Goal: Transaction & Acquisition: Register for event/course

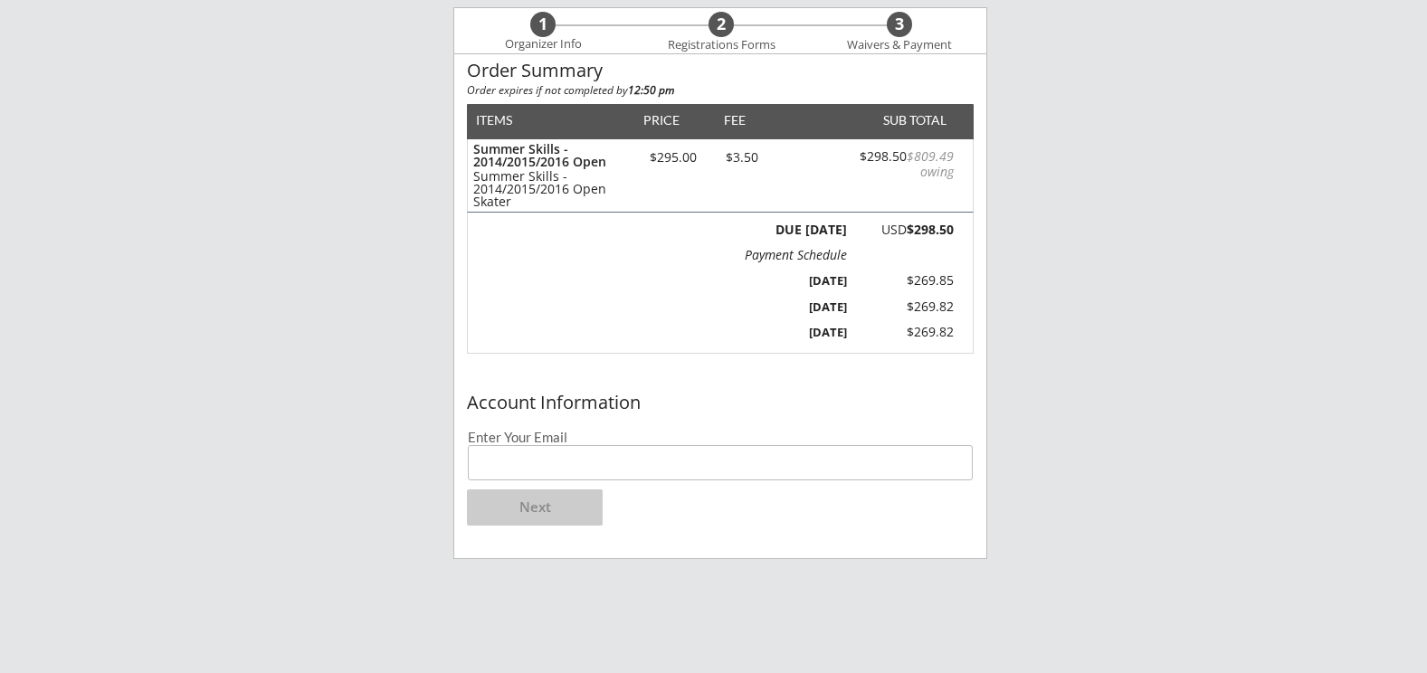
scroll to position [181, 0]
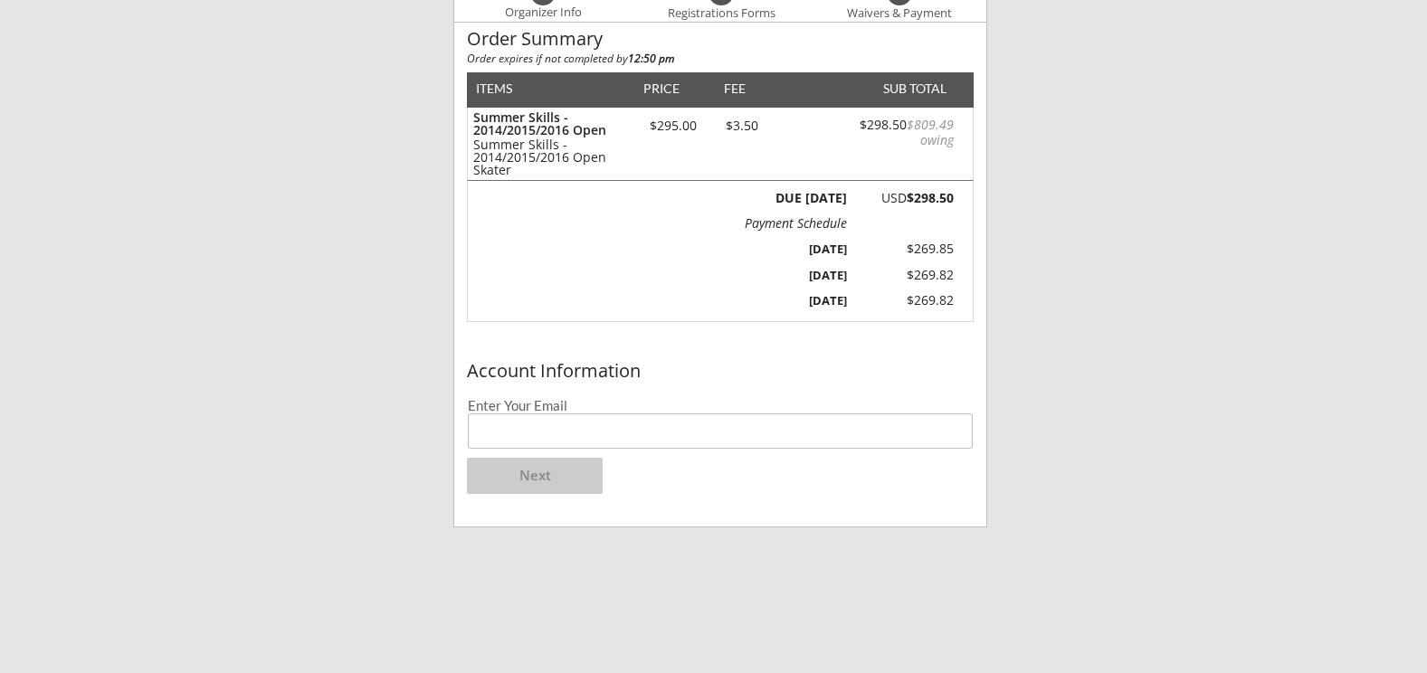
click at [646, 424] on input "email" at bounding box center [720, 431] width 505 height 35
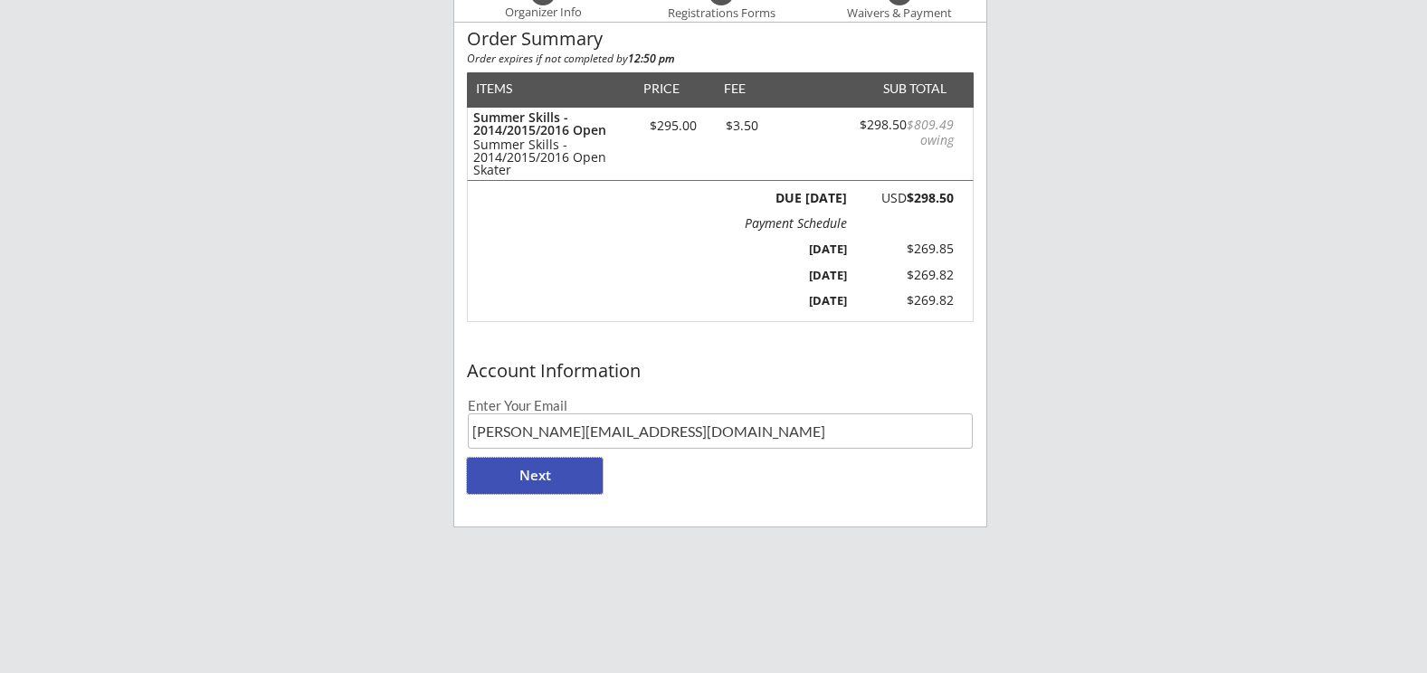
click at [558, 479] on button "Next" at bounding box center [535, 476] width 136 height 36
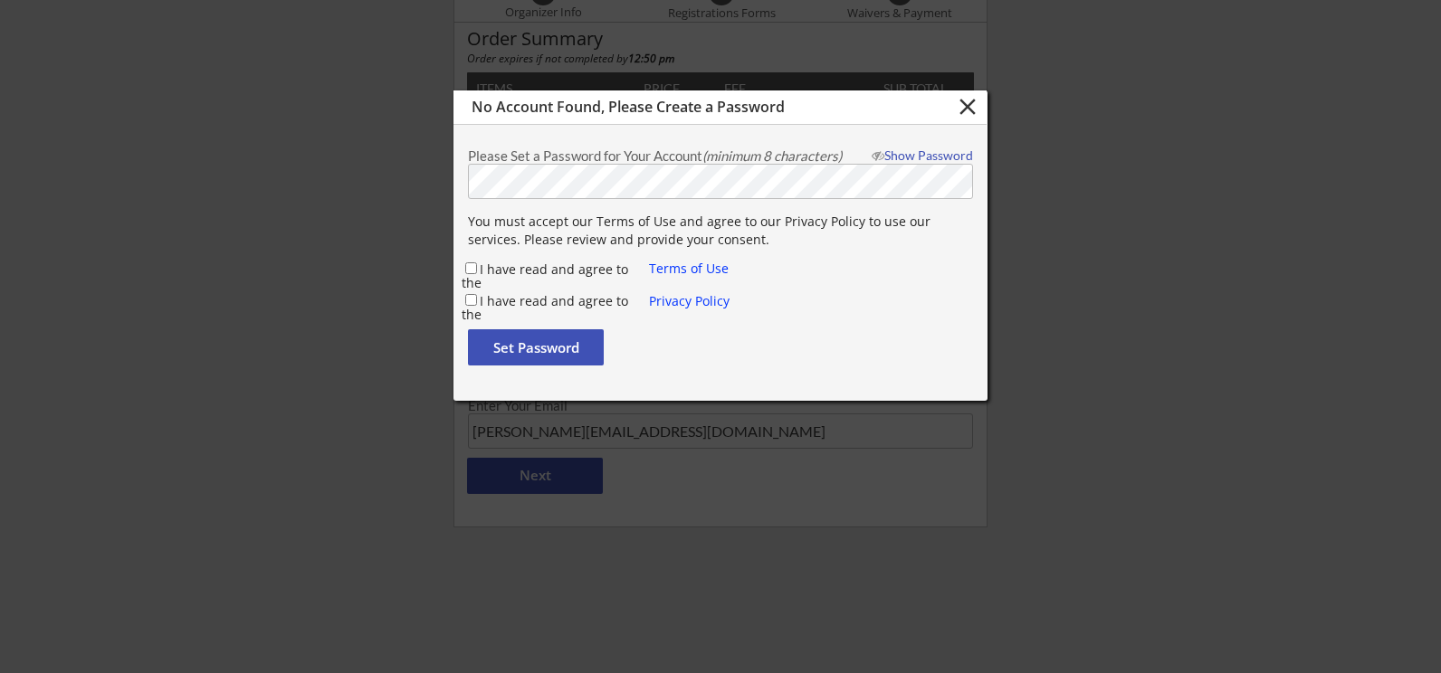
click at [969, 110] on button "close" at bounding box center [967, 106] width 30 height 27
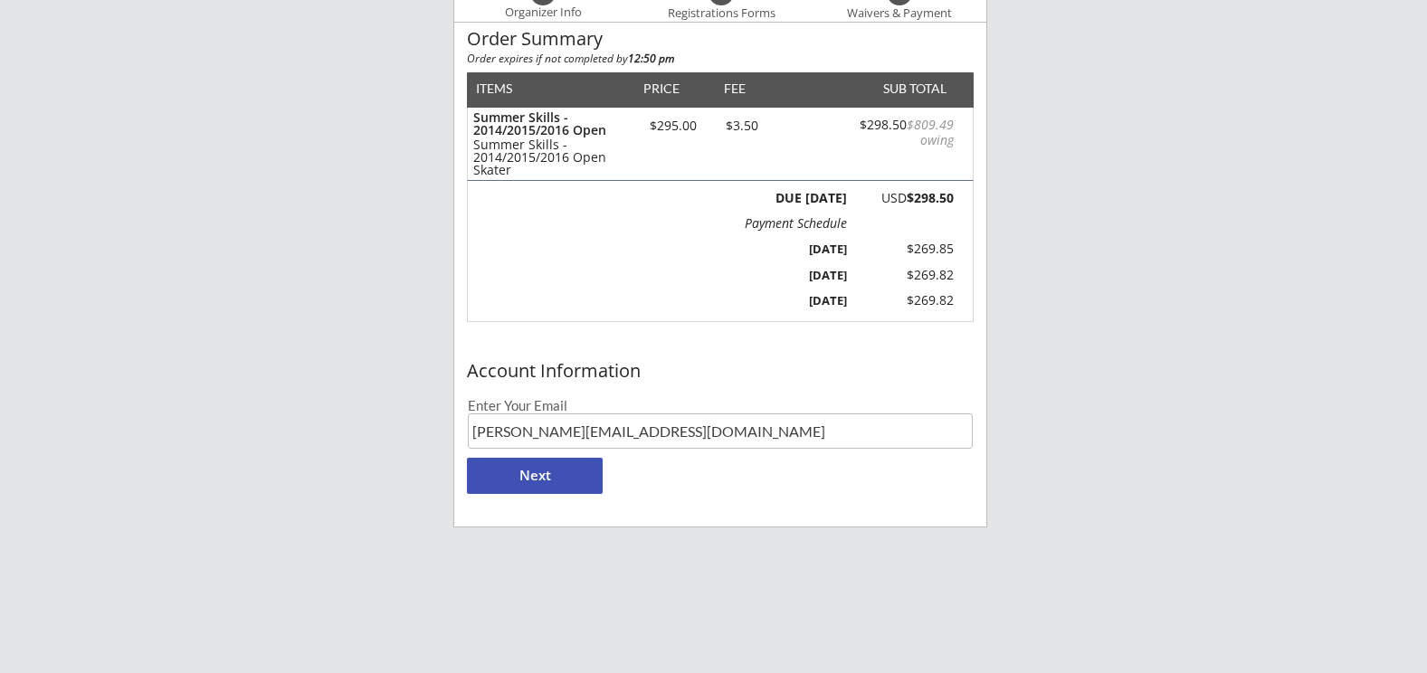
drag, startPoint x: 647, startPoint y: 434, endPoint x: 567, endPoint y: 429, distance: 80.7
click at [567, 429] on input "[PERSON_NAME][EMAIL_ADDRESS][DOMAIN_NAME]" at bounding box center [720, 431] width 505 height 35
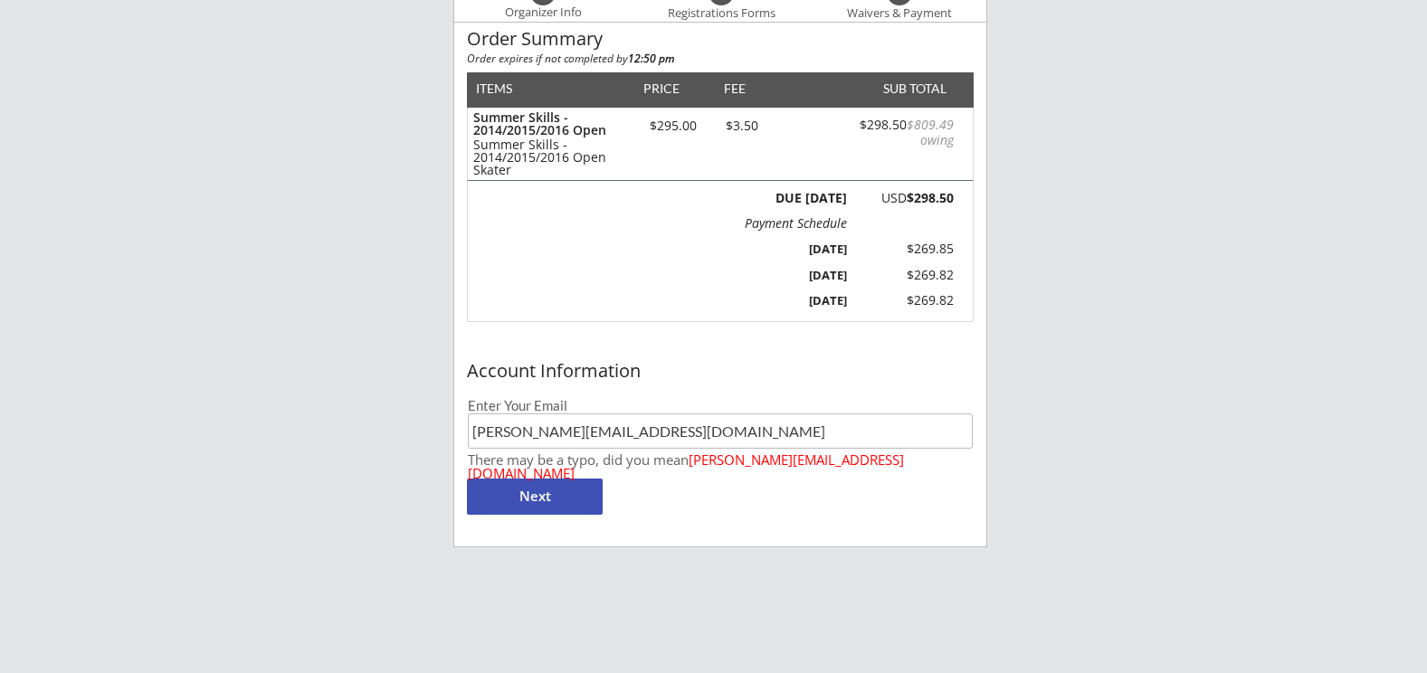
click at [397, 495] on div "Moe Hockey LLC 1 Organizer Info 2 Registrations Forms 3 Waivers & Payment Order…" at bounding box center [713, 358] width 1427 height 1079
click at [557, 493] on button "Next" at bounding box center [535, 497] width 136 height 36
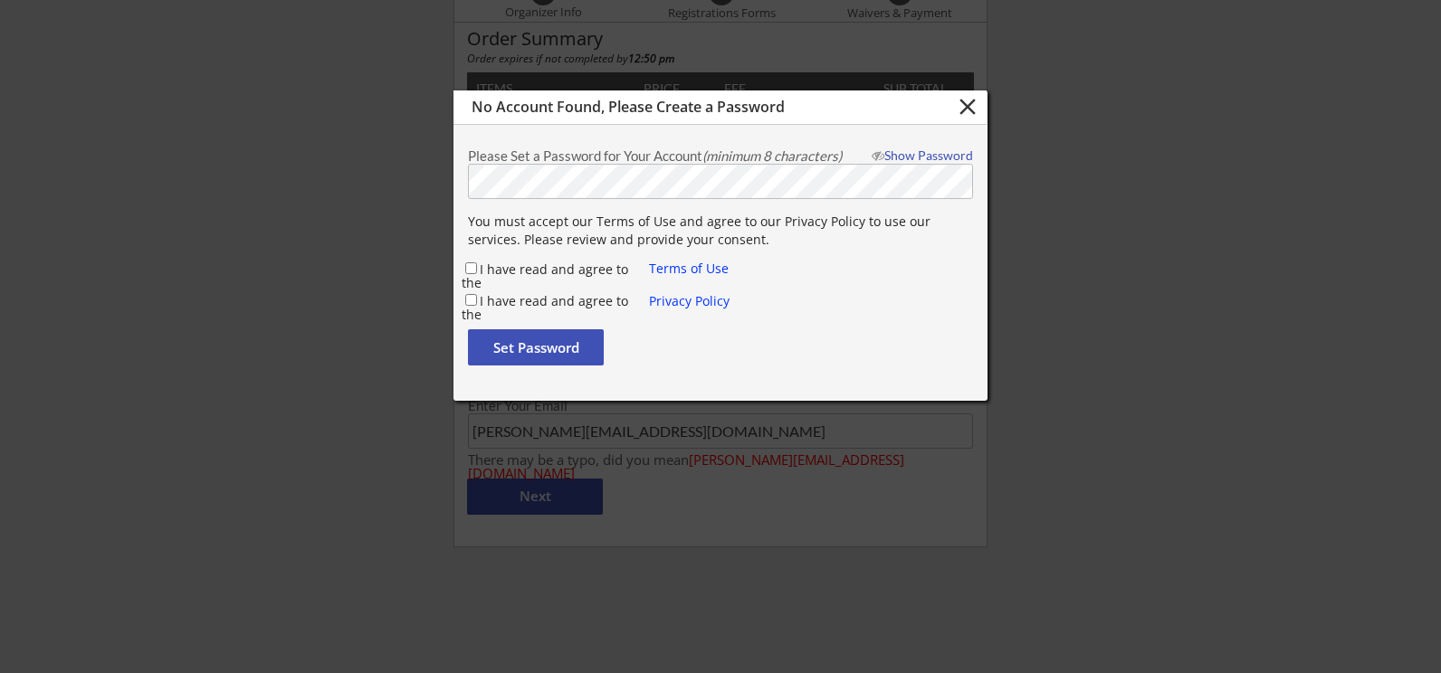
click at [974, 102] on button "close" at bounding box center [967, 106] width 30 height 27
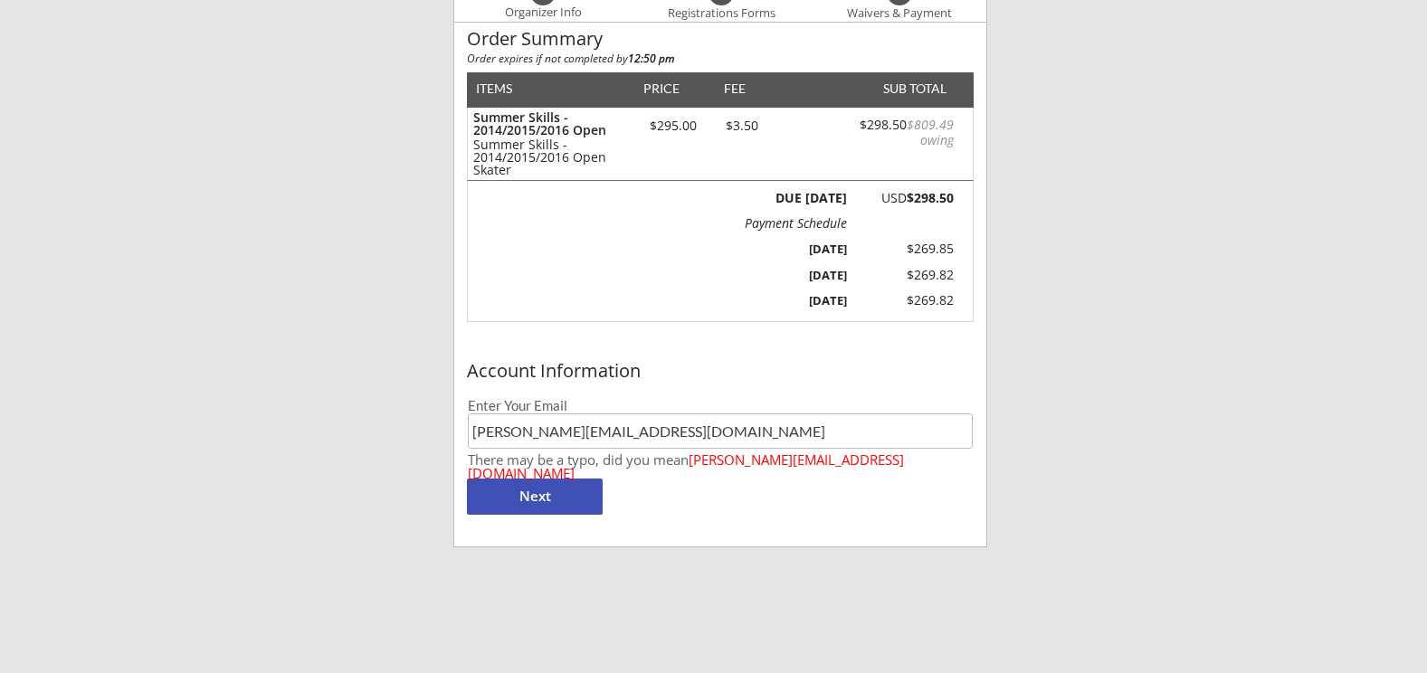
drag, startPoint x: 649, startPoint y: 431, endPoint x: 567, endPoint y: 429, distance: 82.4
click at [567, 429] on input "[PERSON_NAME][EMAIL_ADDRESS][DOMAIN_NAME]" at bounding box center [720, 431] width 505 height 35
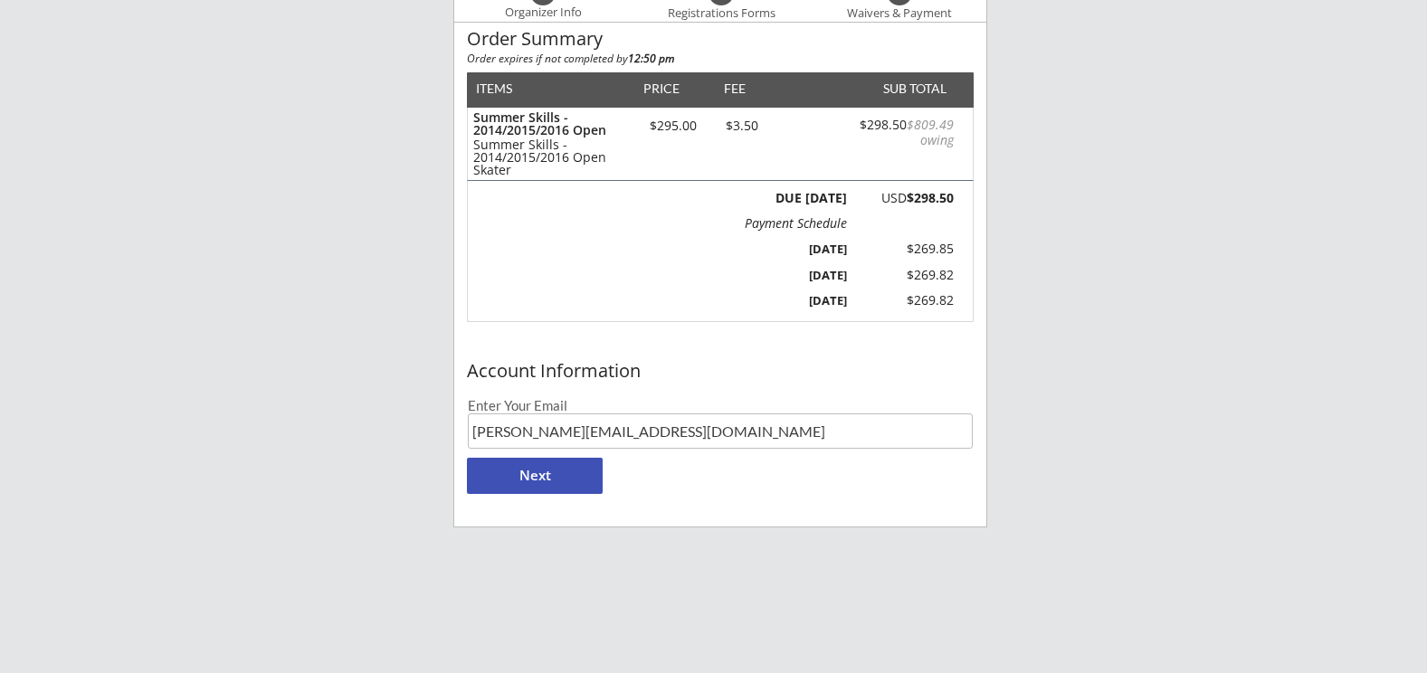
type input "[PERSON_NAME][EMAIL_ADDRESS][DOMAIN_NAME]"
click at [523, 477] on button "Next" at bounding box center [535, 476] width 136 height 36
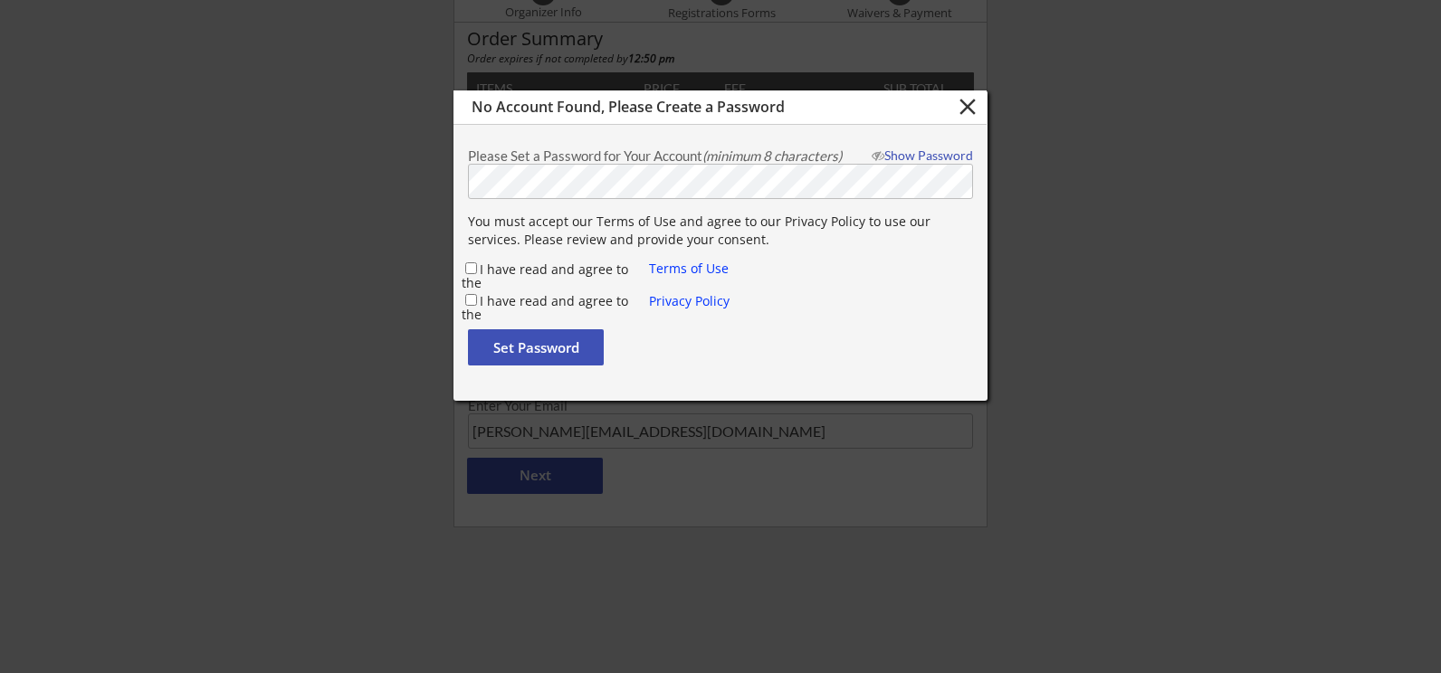
click at [477, 272] on div "I have read and agree to the" at bounding box center [556, 270] width 188 height 20
click at [472, 296] on div "I have read and agree to the" at bounding box center [556, 301] width 188 height 20
click at [472, 272] on input "I have read and agree to the" at bounding box center [471, 268] width 12 height 12
checkbox input "true"
click at [472, 295] on input "I have read and agree to the" at bounding box center [471, 300] width 12 height 12
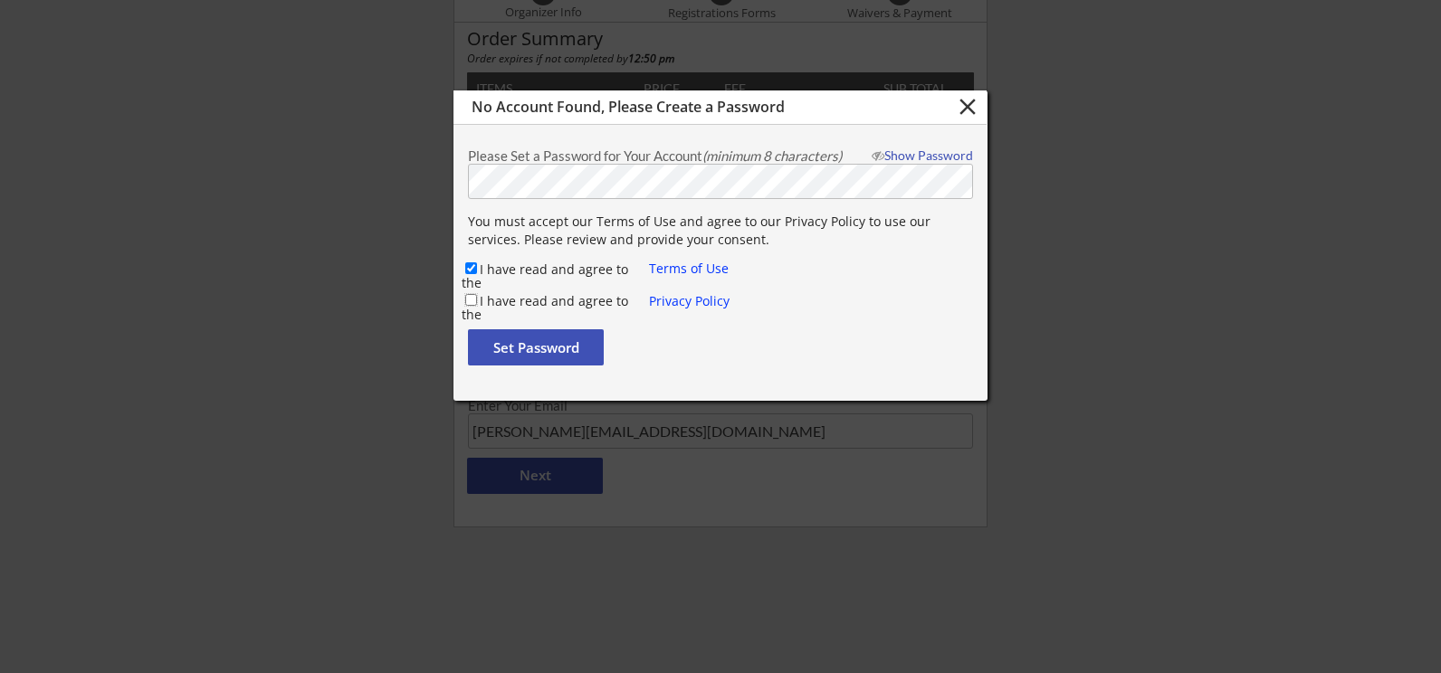
checkbox input "true"
click at [516, 346] on button "Set Password" at bounding box center [536, 347] width 136 height 36
checkbox input "false"
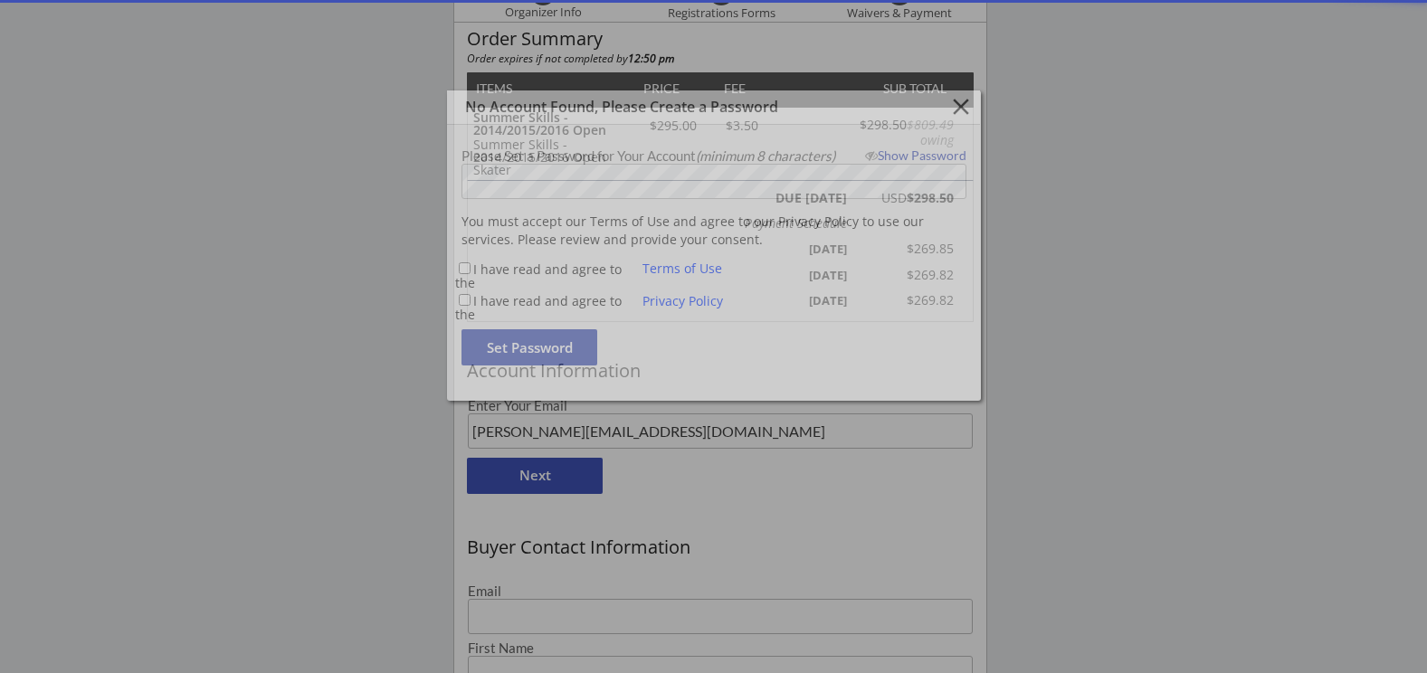
type input "[PERSON_NAME][EMAIL_ADDRESS][DOMAIN_NAME]"
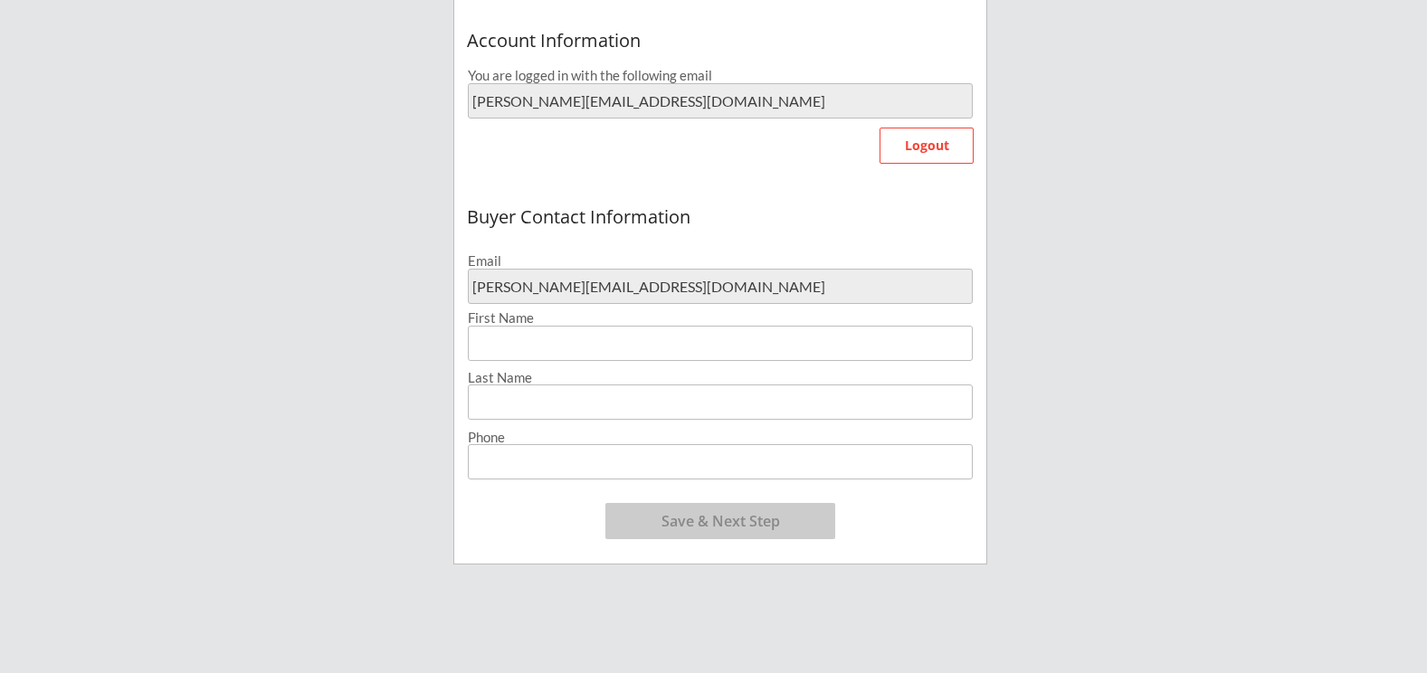
scroll to position [543, 0]
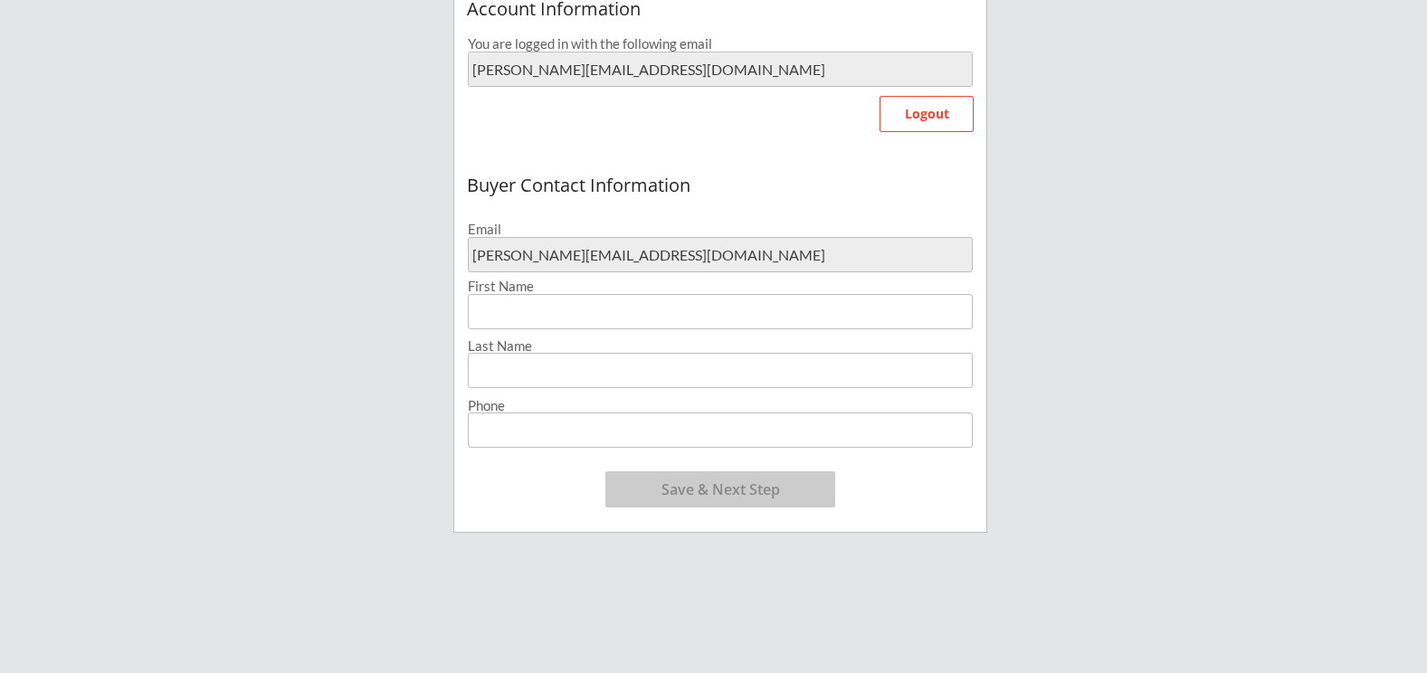
click at [699, 310] on input "input" at bounding box center [720, 311] width 505 height 35
type input "[PERSON_NAME]"
type input "Klutz"
type input "[PHONE_NUMBER]"
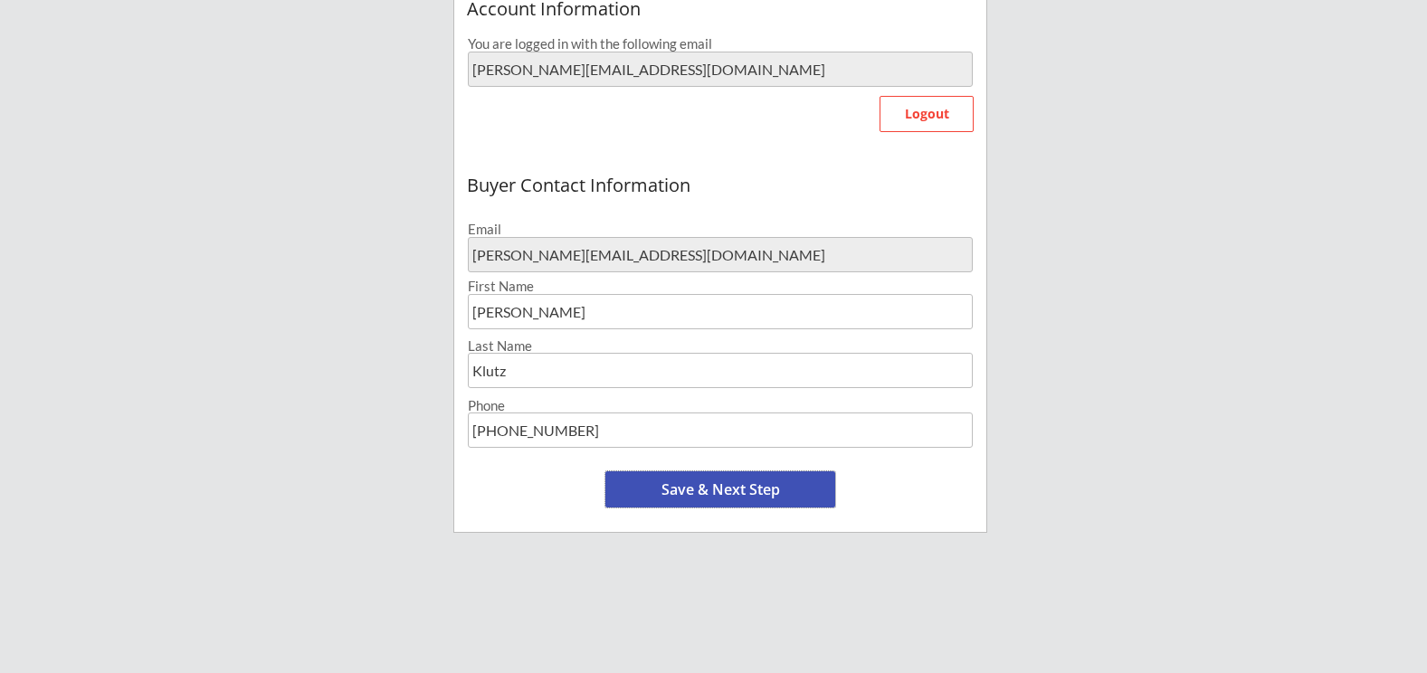
click at [748, 488] on button "Save & Next Step" at bounding box center [720, 490] width 230 height 36
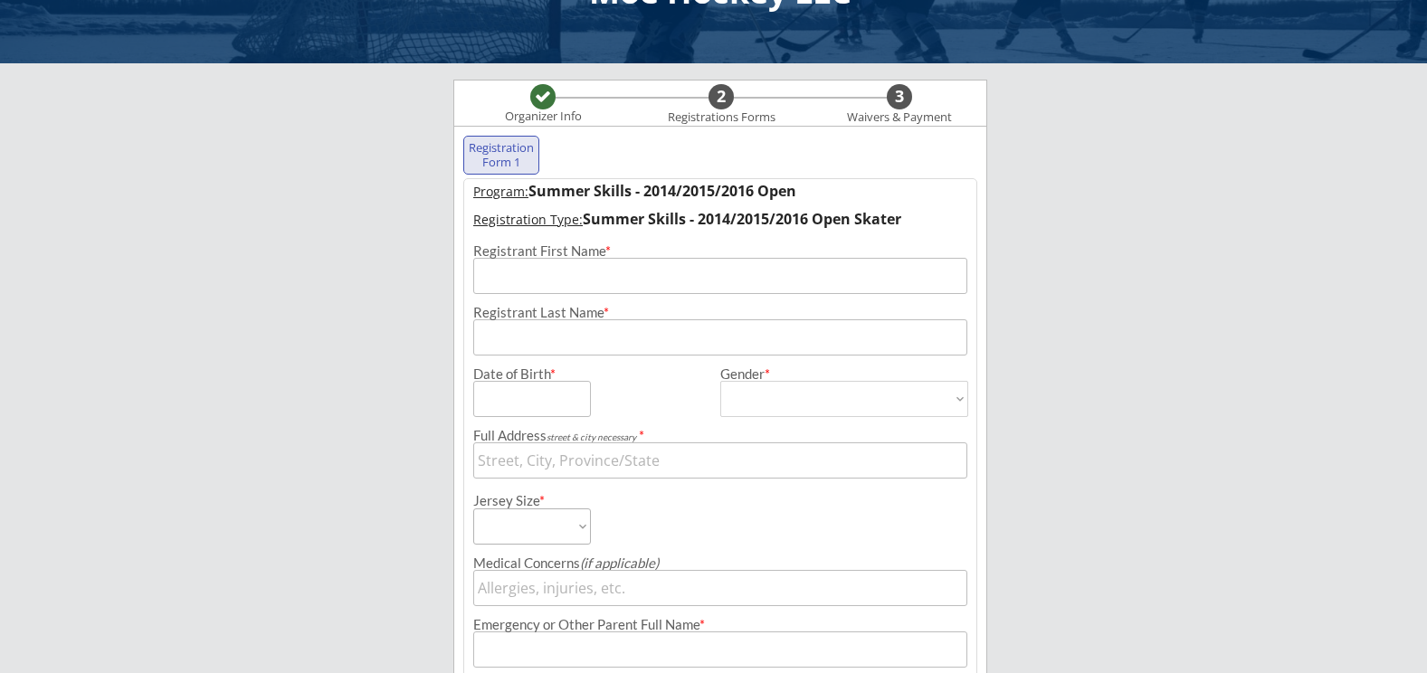
scroll to position [48, 0]
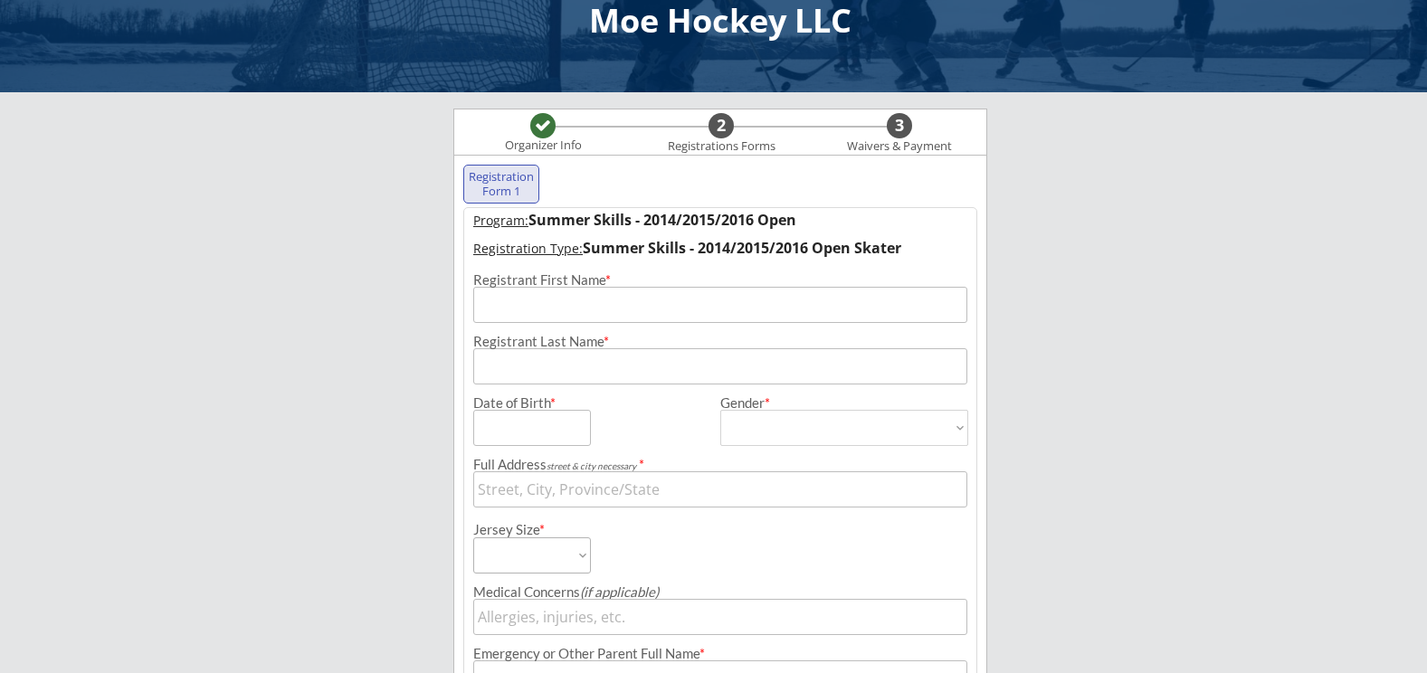
click at [659, 311] on input "input" at bounding box center [720, 305] width 494 height 36
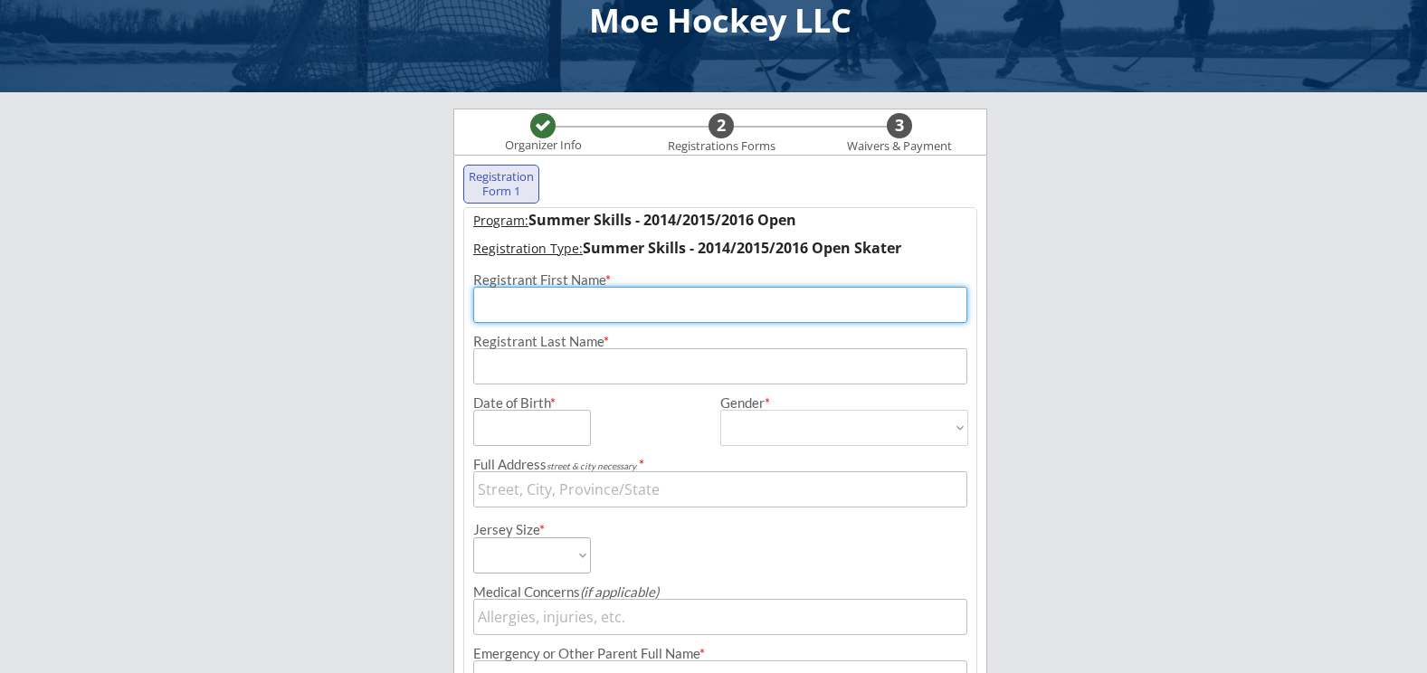
type input "[PERSON_NAME]"
type input "Klutz"
type input "[STREET_ADDRESS]"
click at [524, 427] on input "input" at bounding box center [532, 428] width 118 height 36
drag, startPoint x: 539, startPoint y: 310, endPoint x: 464, endPoint y: 300, distance: 75.9
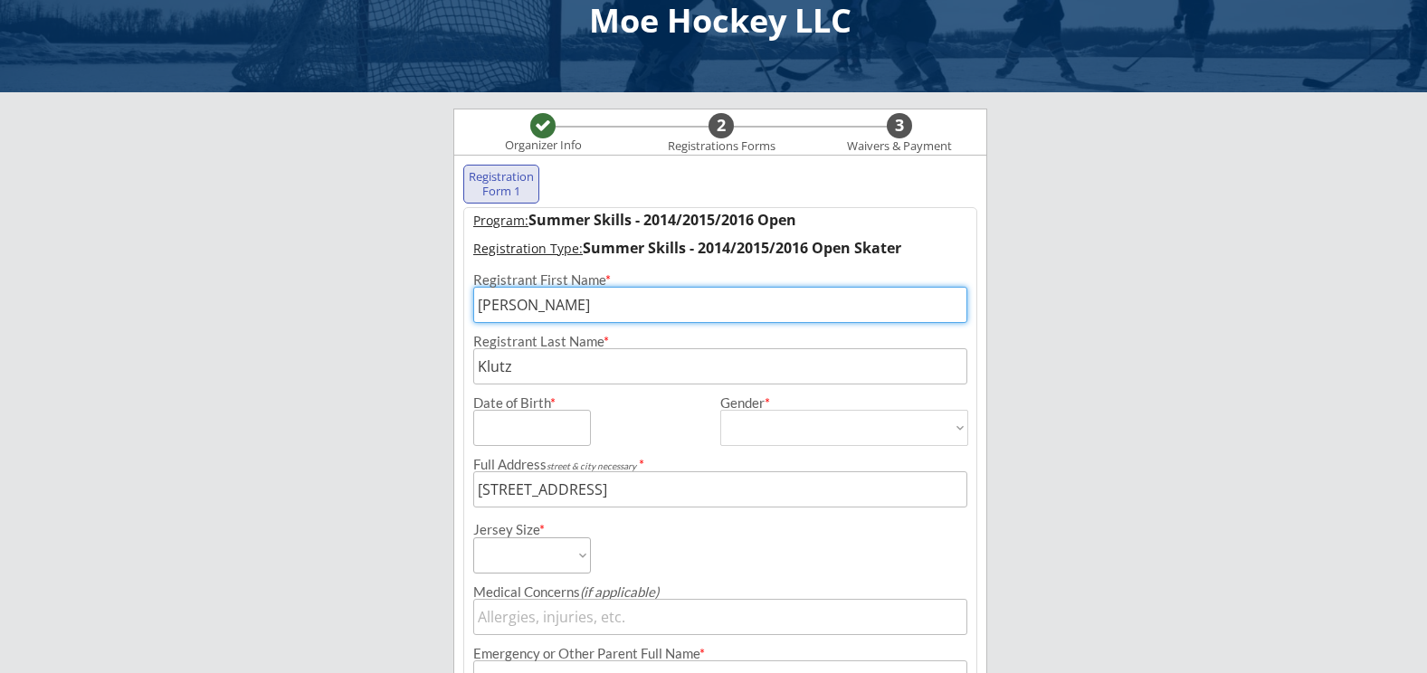
click at [464, 300] on div "Registrant First Name *" at bounding box center [720, 298] width 512 height 50
type input "[PERSON_NAME]"
click at [437, 306] on div "Moe Hockey LLC Organizer Info 2 Registrations Forms 3 Waivers & Payment Registr…" at bounding box center [713, 473] width 1427 height 1043
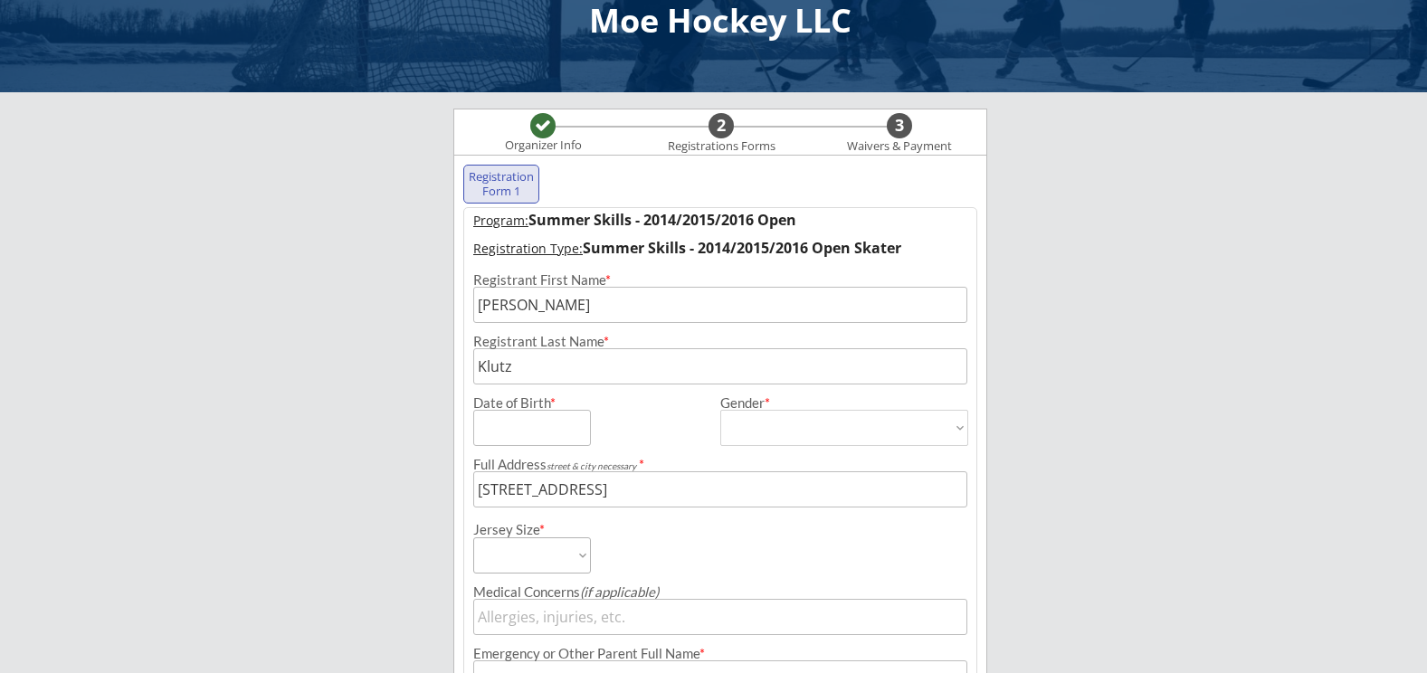
click at [525, 425] on input "input" at bounding box center [532, 428] width 118 height 36
type input "[DATE]"
click at [679, 415] on div "Date of Birth *" at bounding box center [590, 421] width 235 height 50
click at [801, 431] on select "[DEMOGRAPHIC_DATA] [DEMOGRAPHIC_DATA]" at bounding box center [844, 428] width 248 height 36
select select ""[DEMOGRAPHIC_DATA]""
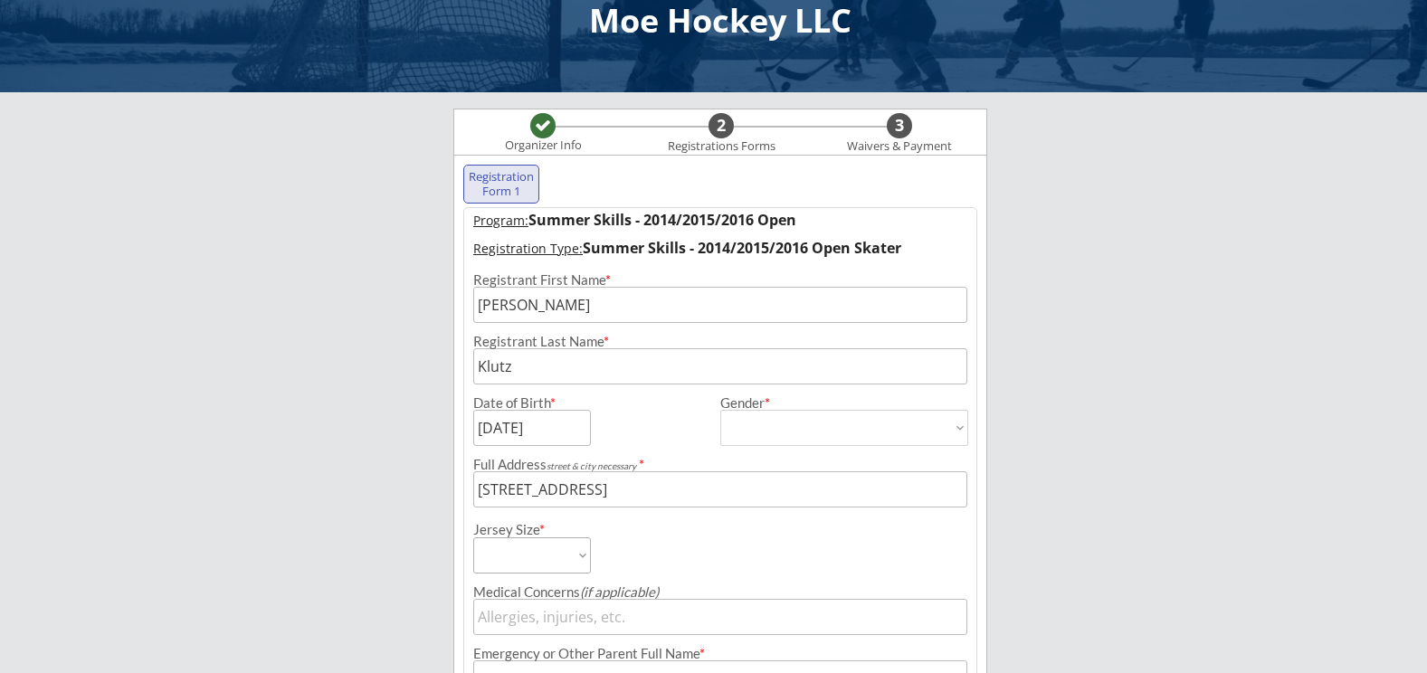
click at [720, 410] on select "[DEMOGRAPHIC_DATA] [DEMOGRAPHIC_DATA]" at bounding box center [844, 428] width 248 height 36
type input "[DEMOGRAPHIC_DATA]"
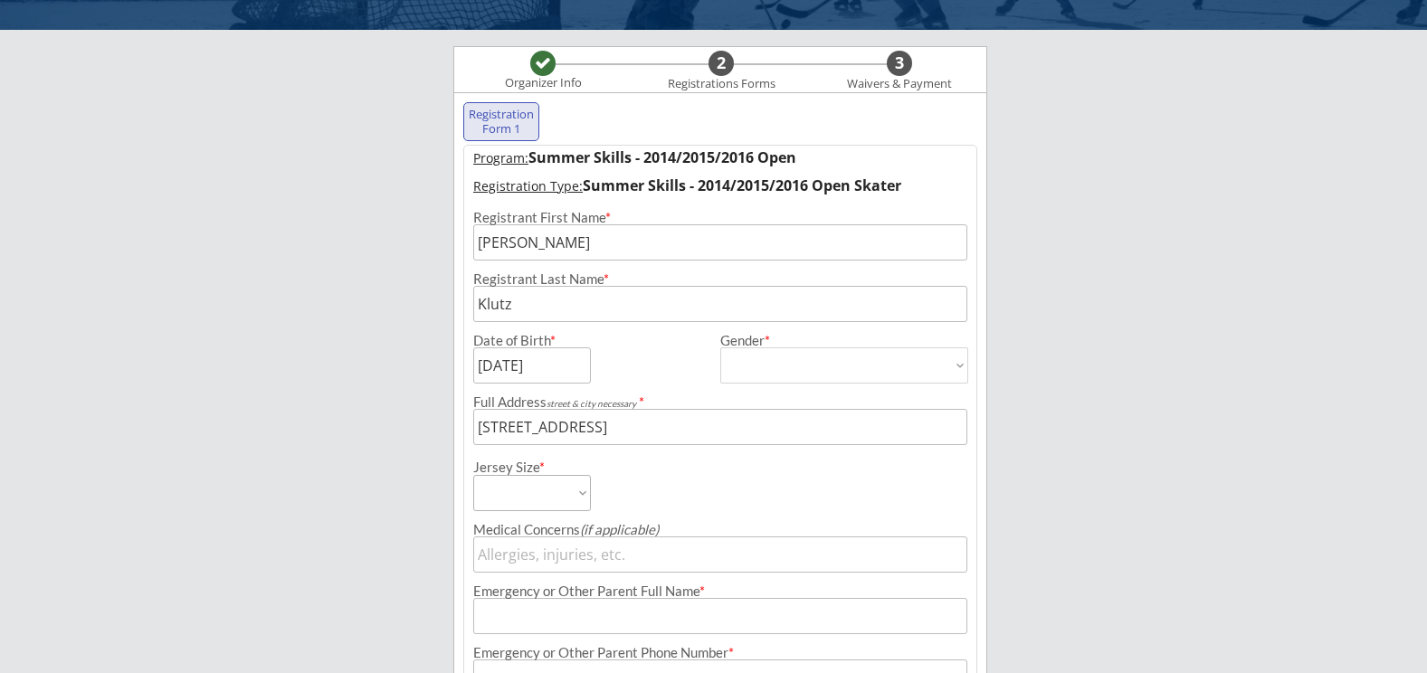
scroll to position [138, 0]
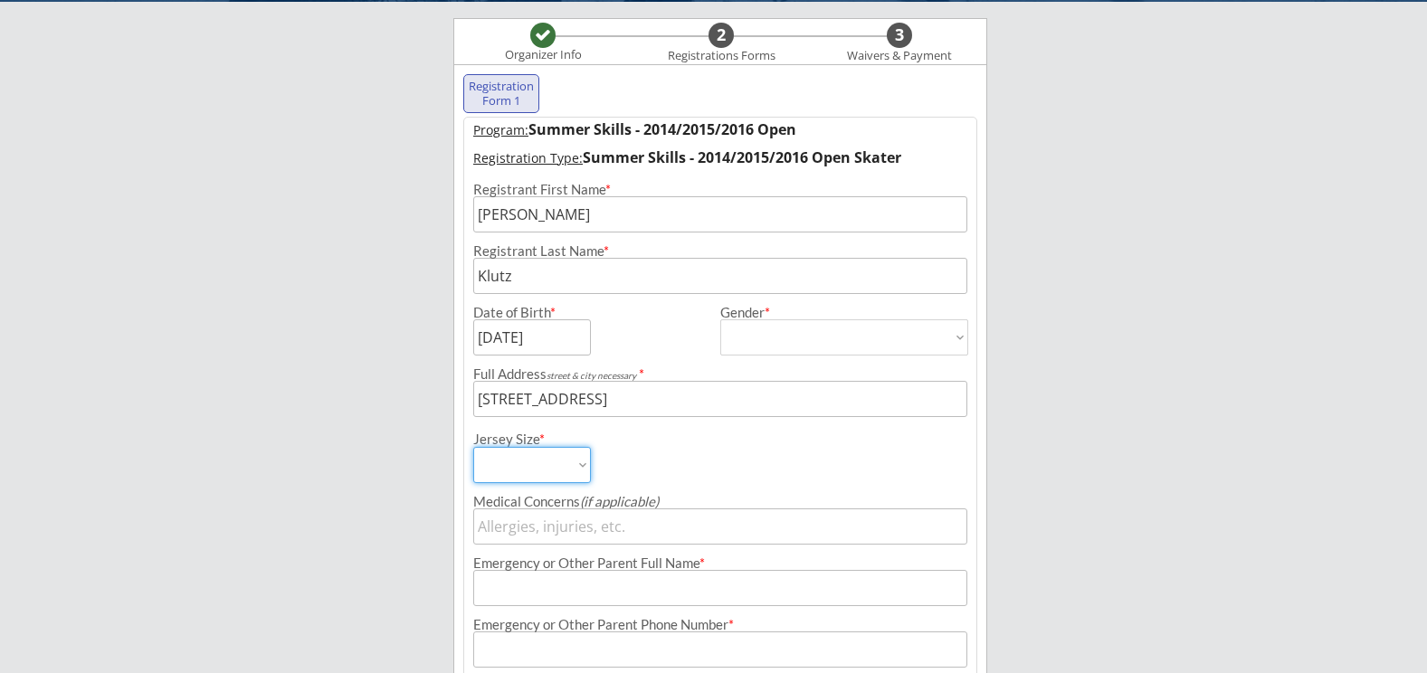
click at [583, 469] on select "Adult Small Youth Large Youth Medium Youth Small Youth Goalie Cut Intermediate …" at bounding box center [532, 465] width 118 height 36
select select ""Adult Small""
click at [473, 447] on select "Adult Small Youth Large Youth Medium Youth Small Youth Goalie Cut Intermediate …" at bounding box center [532, 465] width 118 height 36
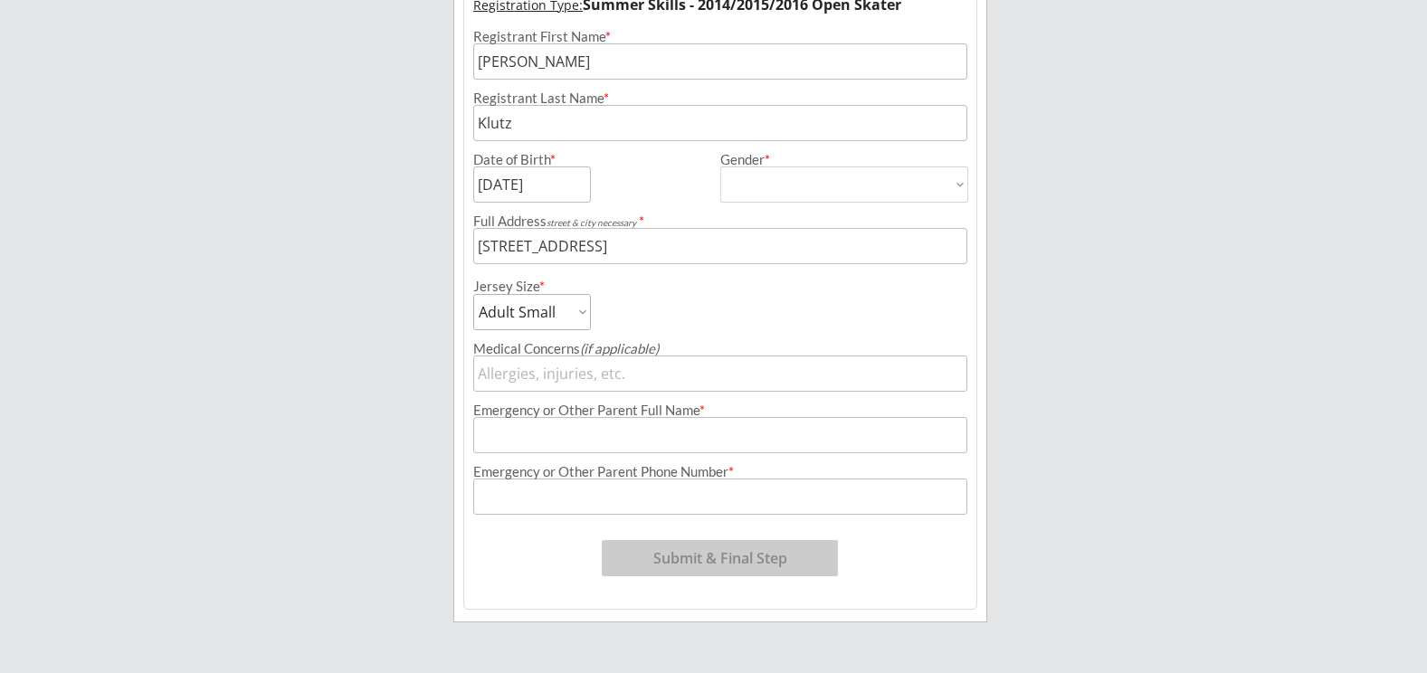
scroll to position [319, 0]
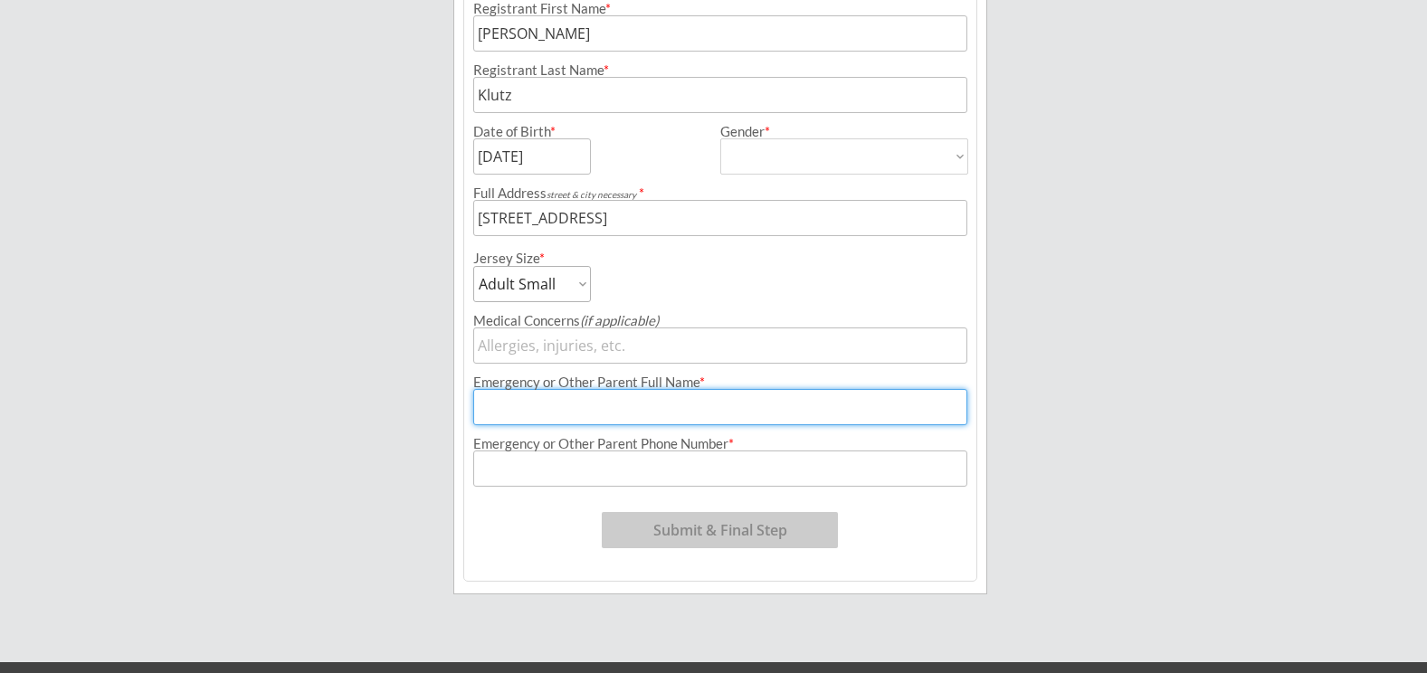
click at [869, 415] on input "input" at bounding box center [720, 407] width 494 height 36
type input "[PERSON_NAME]"
type input "[PHONE_NUMBER]"
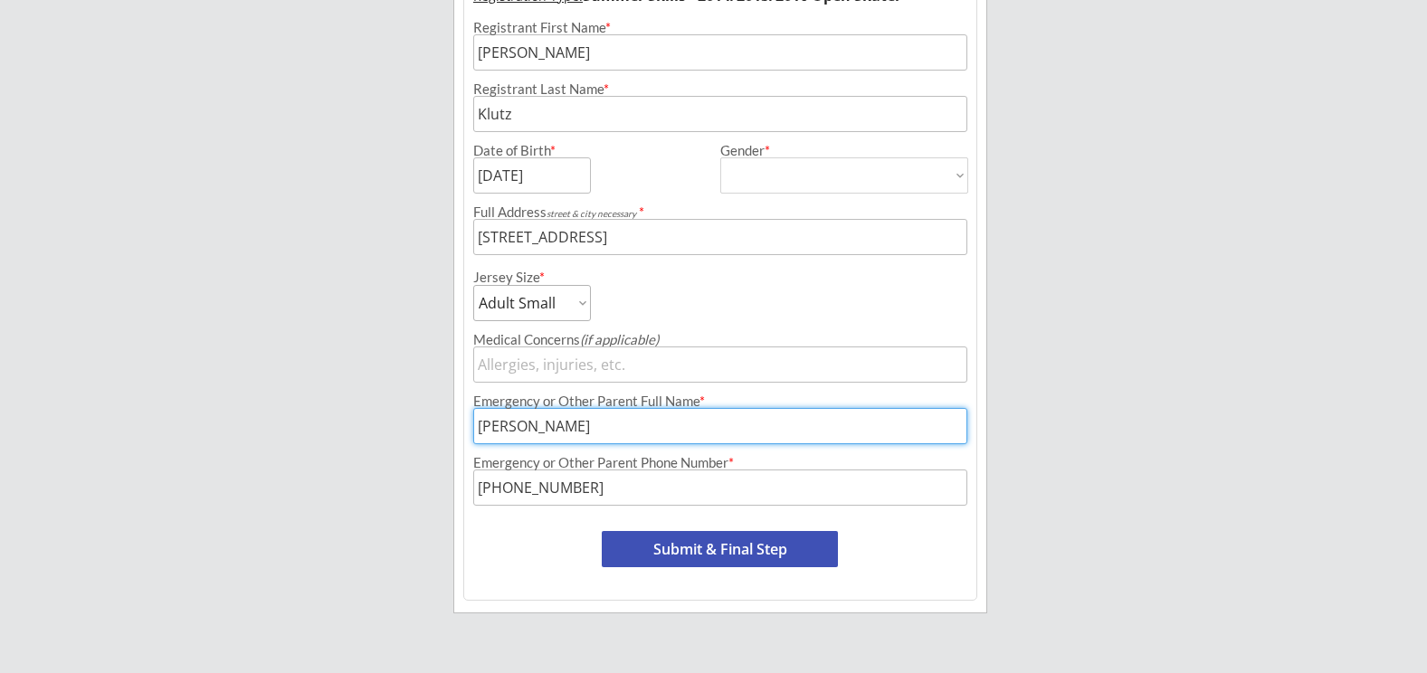
scroll to position [362, 0]
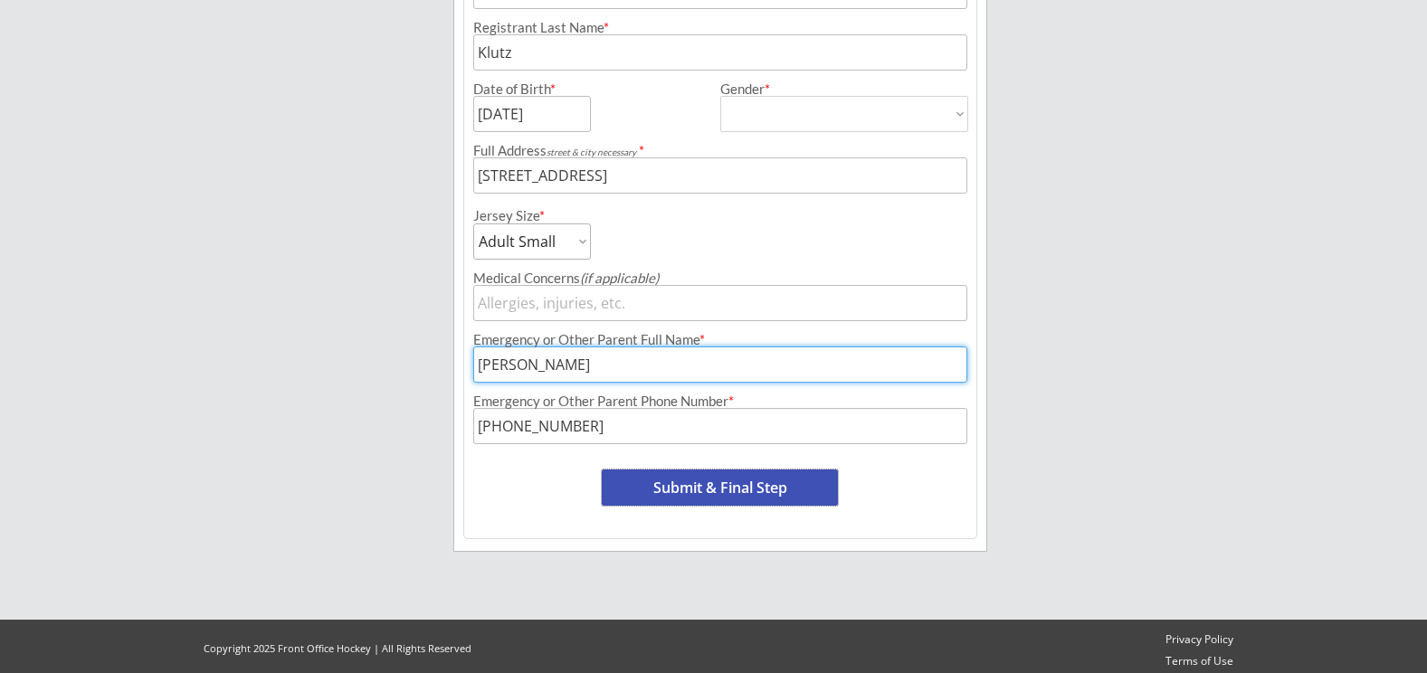
click at [742, 478] on button "Submit & Final Step" at bounding box center [720, 488] width 236 height 36
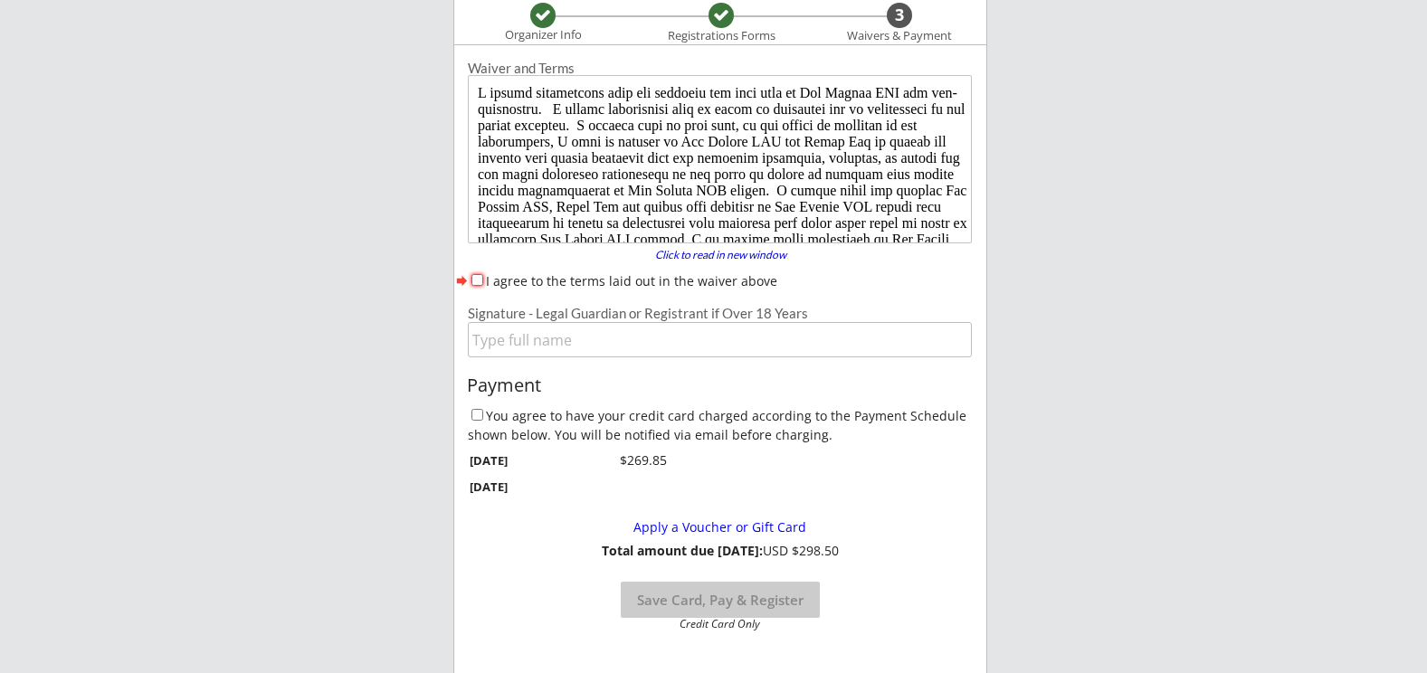
scroll to position [157, 0]
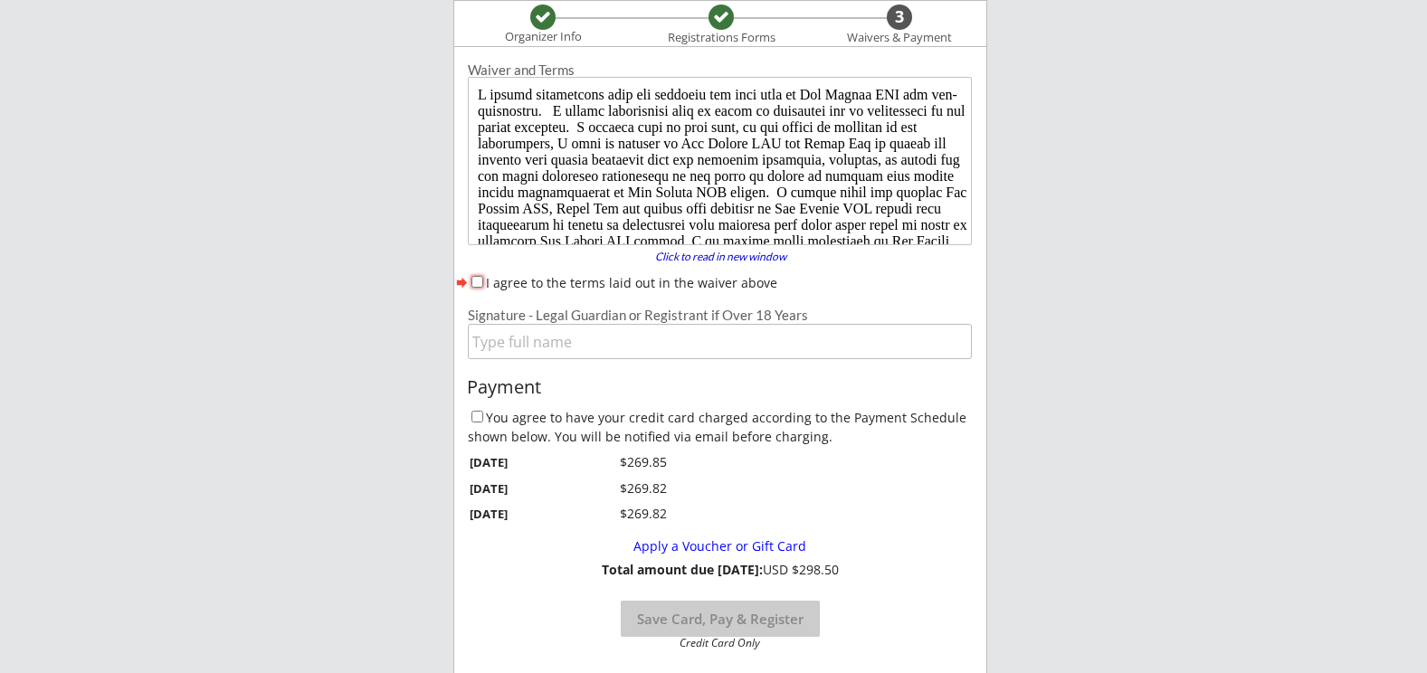
click at [476, 278] on input "I agree to the terms laid out in the waiver above" at bounding box center [478, 282] width 12 height 12
checkbox input "true"
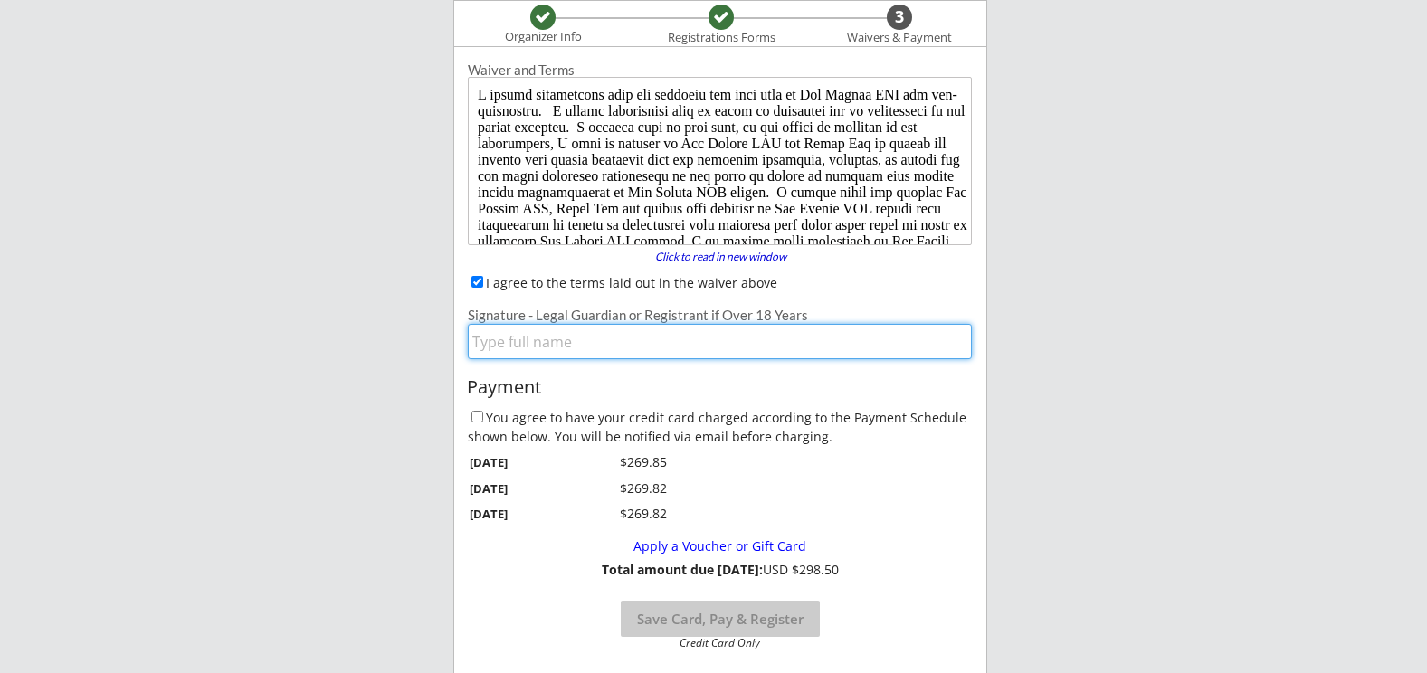
click at [516, 341] on input "input" at bounding box center [720, 341] width 504 height 35
type input "[PERSON_NAME]"
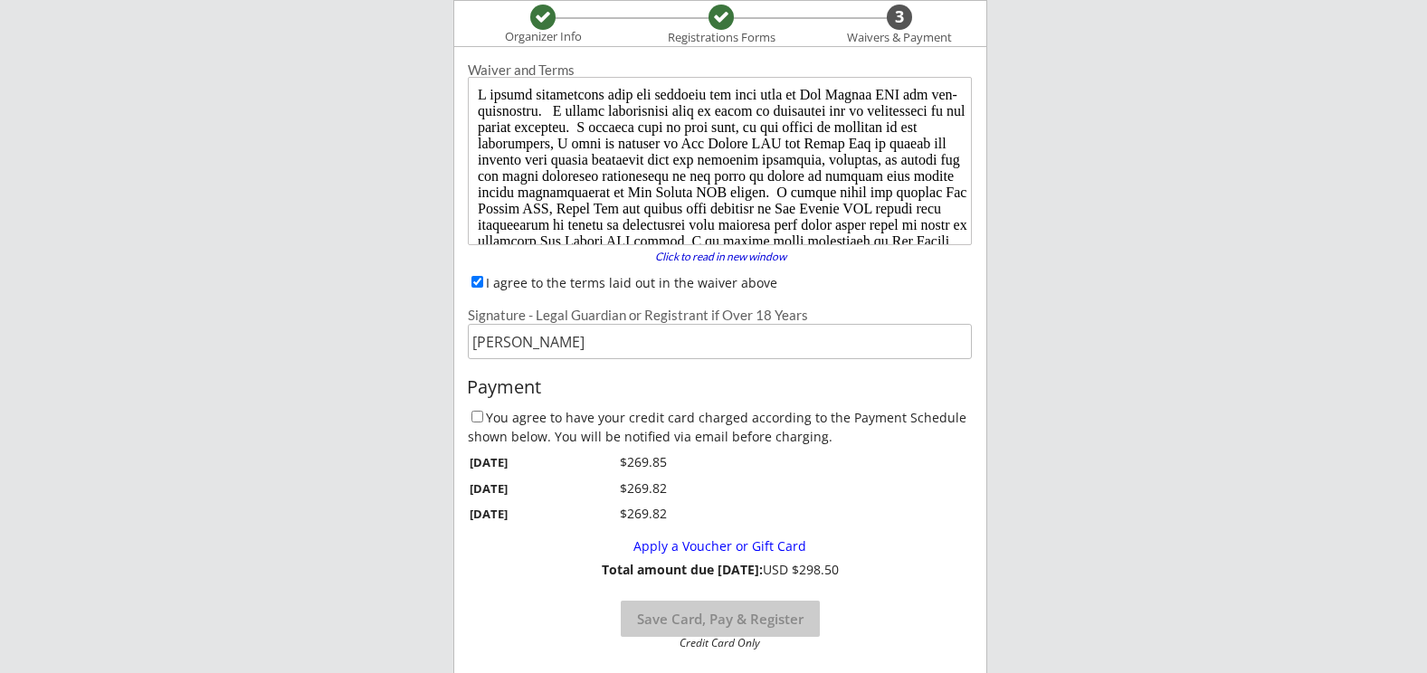
click at [566, 420] on label "You agree to have your credit card charged according to the Payment Schedule sh…" at bounding box center [717, 427] width 499 height 36
click at [483, 420] on input "You agree to have your credit card charged according to the Payment Schedule sh…" at bounding box center [478, 417] width 12 height 12
checkbox input "true"
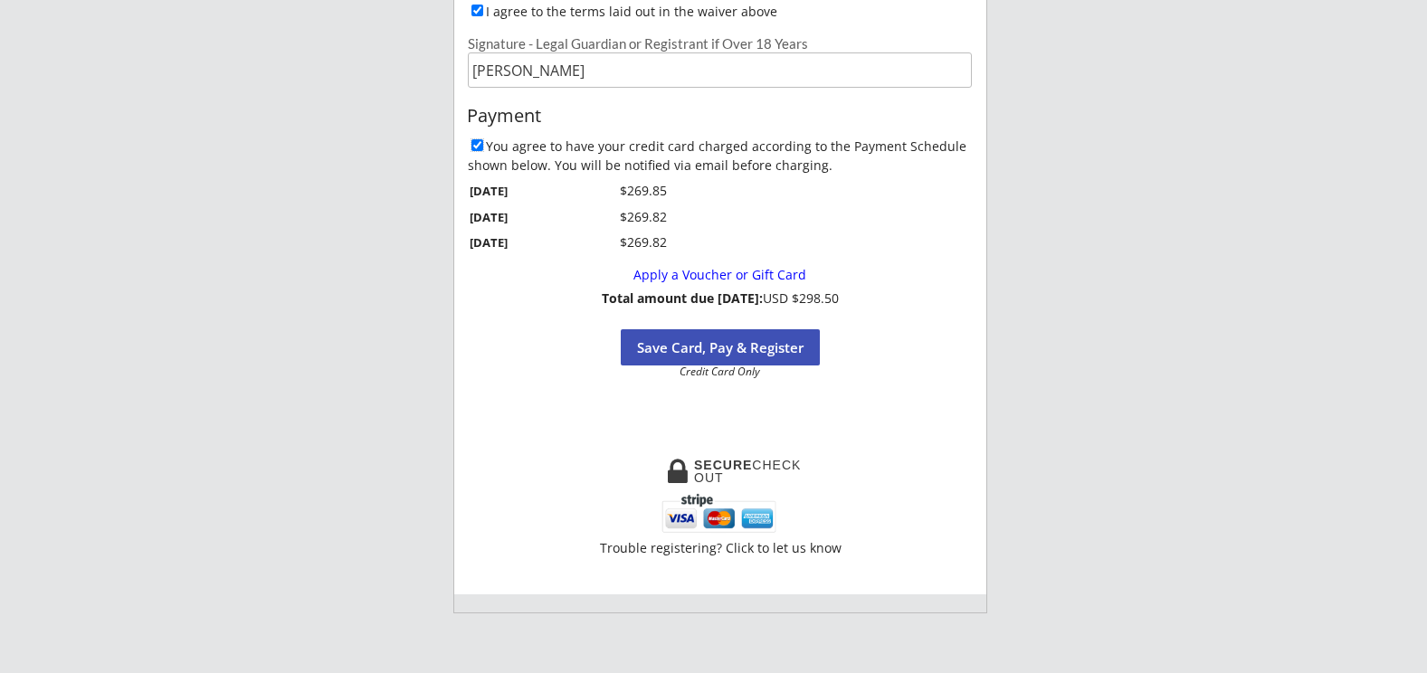
scroll to position [338, 0]
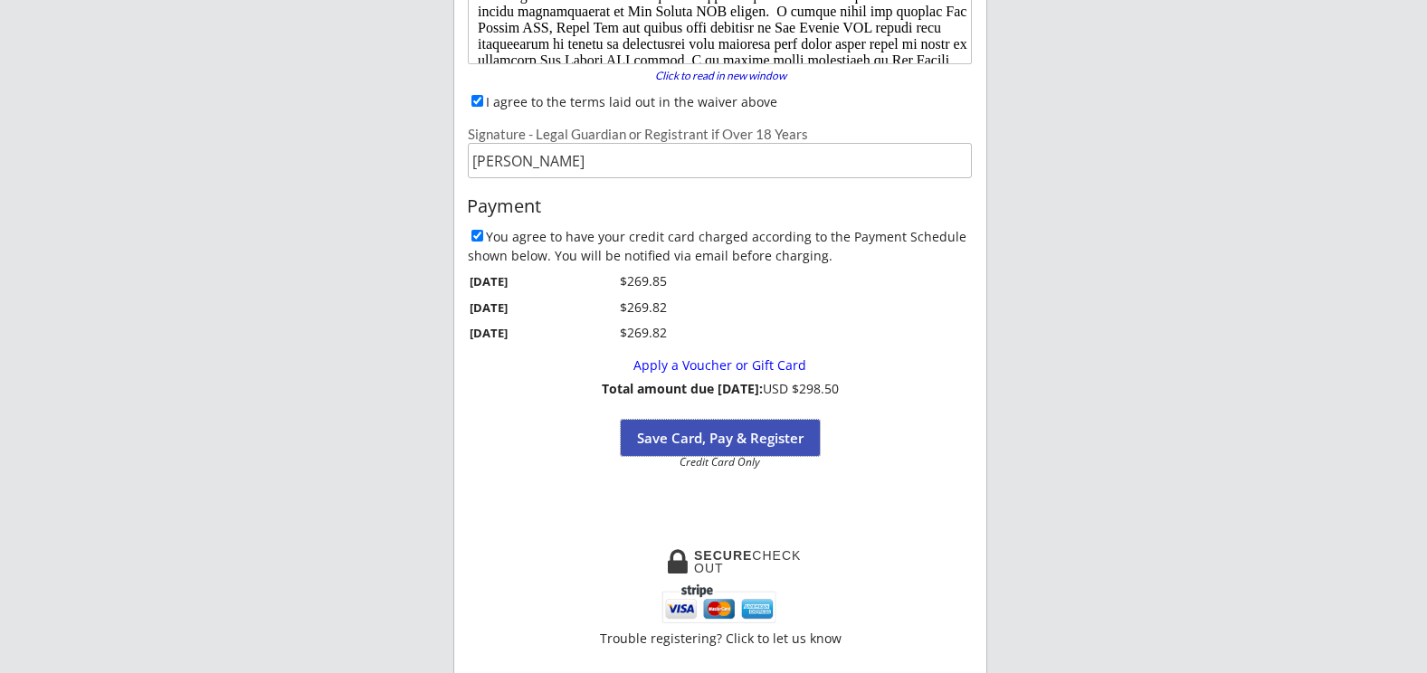
click at [746, 428] on button "Save Card, Pay & Register" at bounding box center [720, 438] width 199 height 36
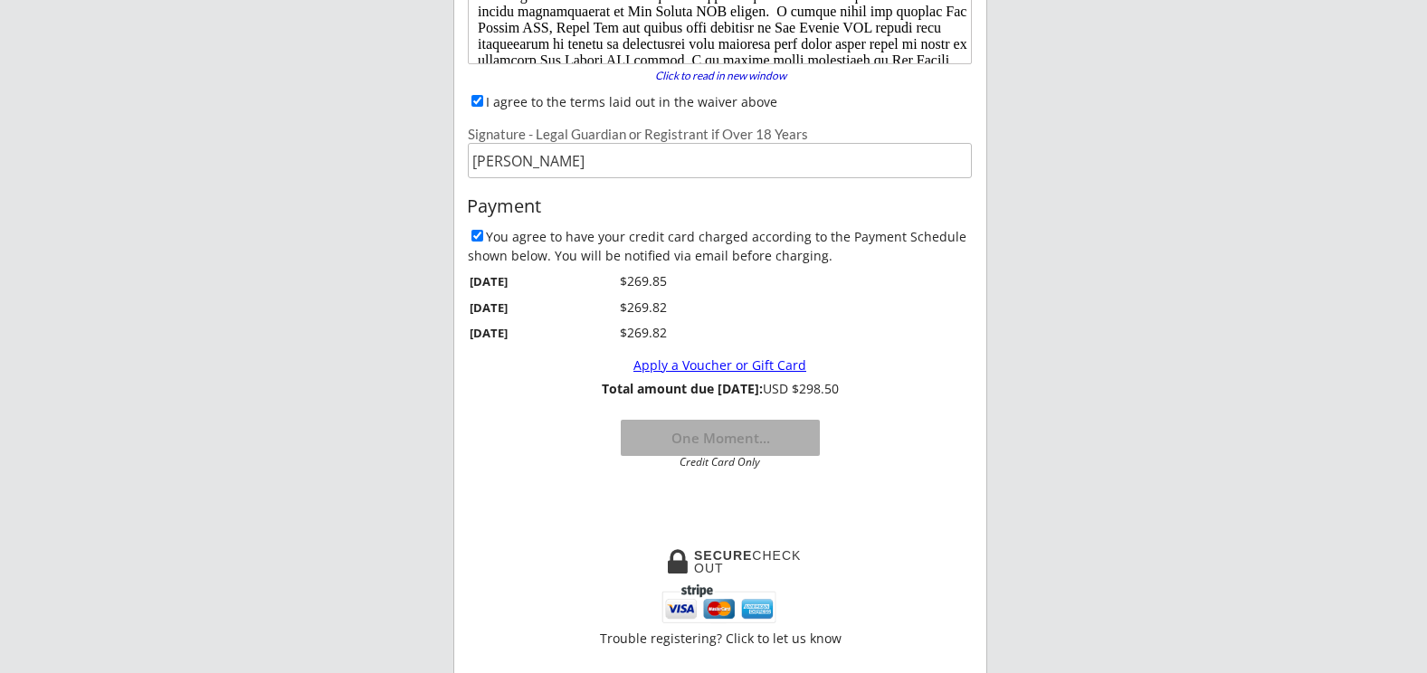
click at [781, 366] on div "Apply a Voucher or Gift Card" at bounding box center [720, 365] width 484 height 15
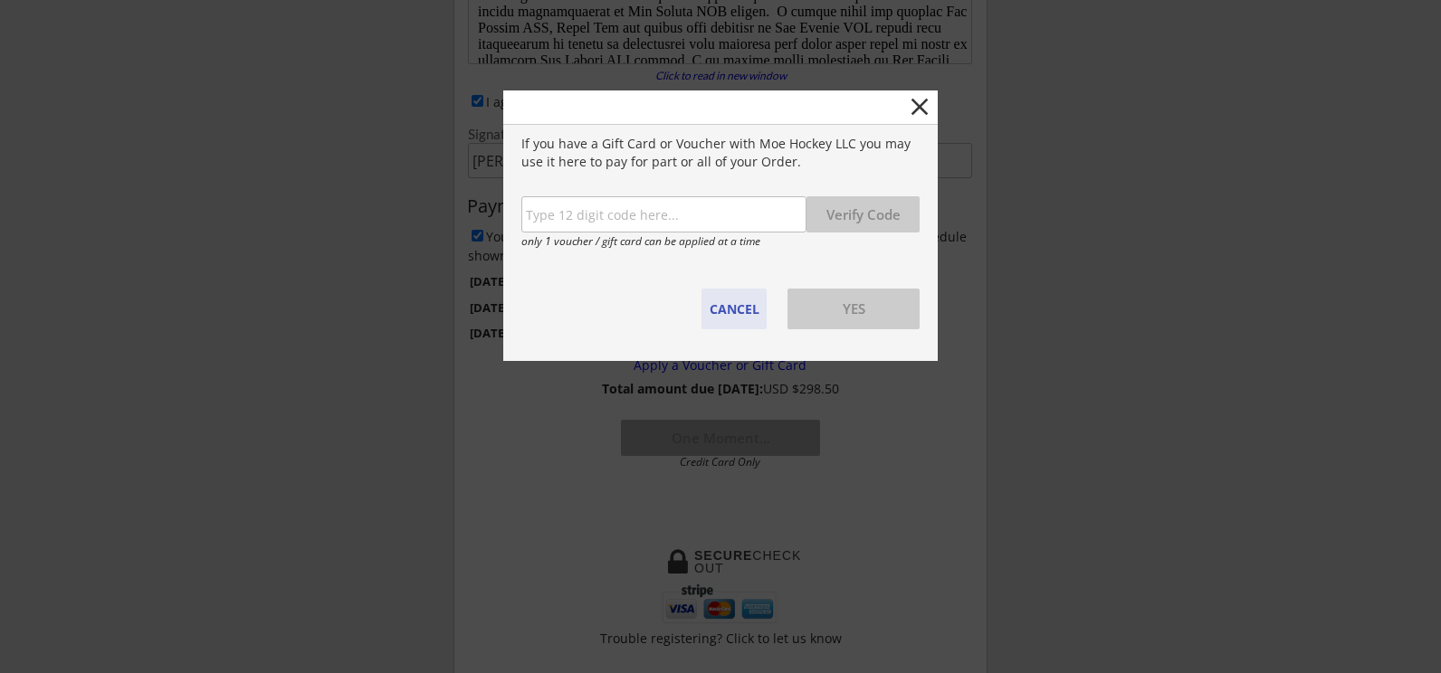
click at [738, 309] on button "CANCEL" at bounding box center [733, 309] width 65 height 41
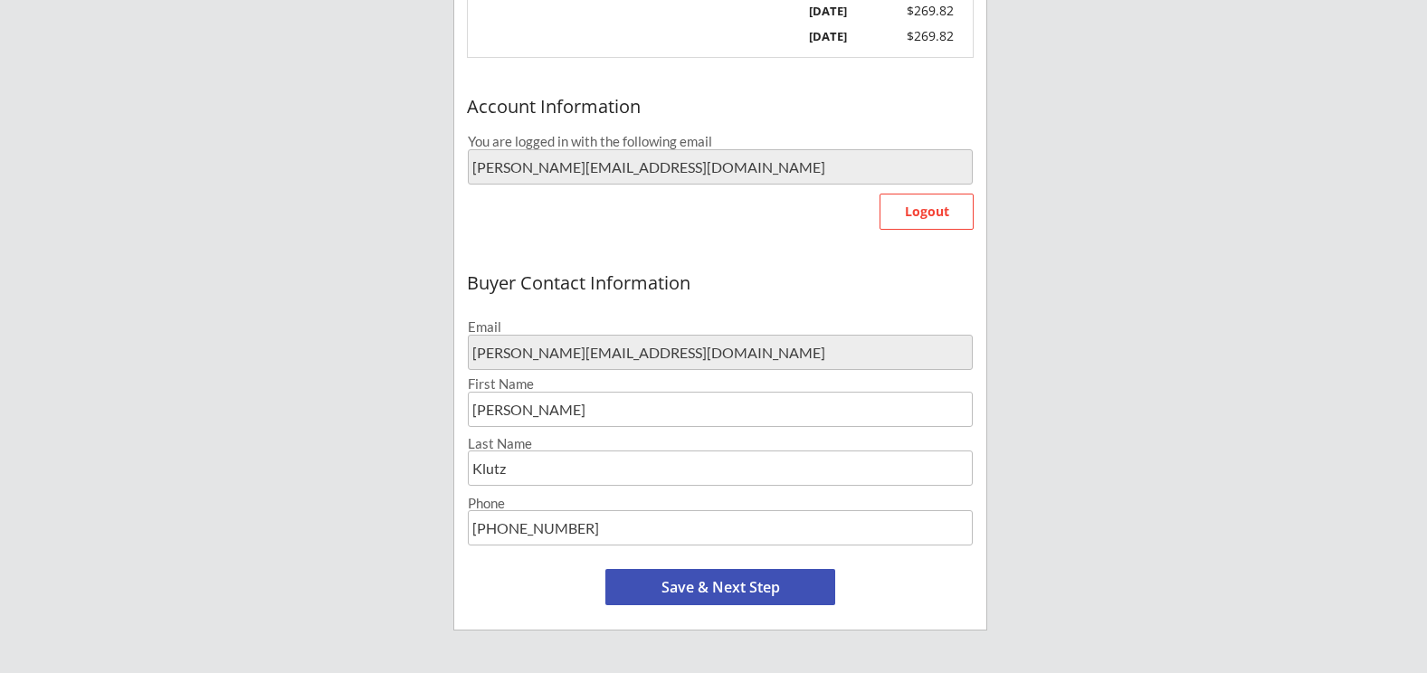
scroll to position [543, 0]
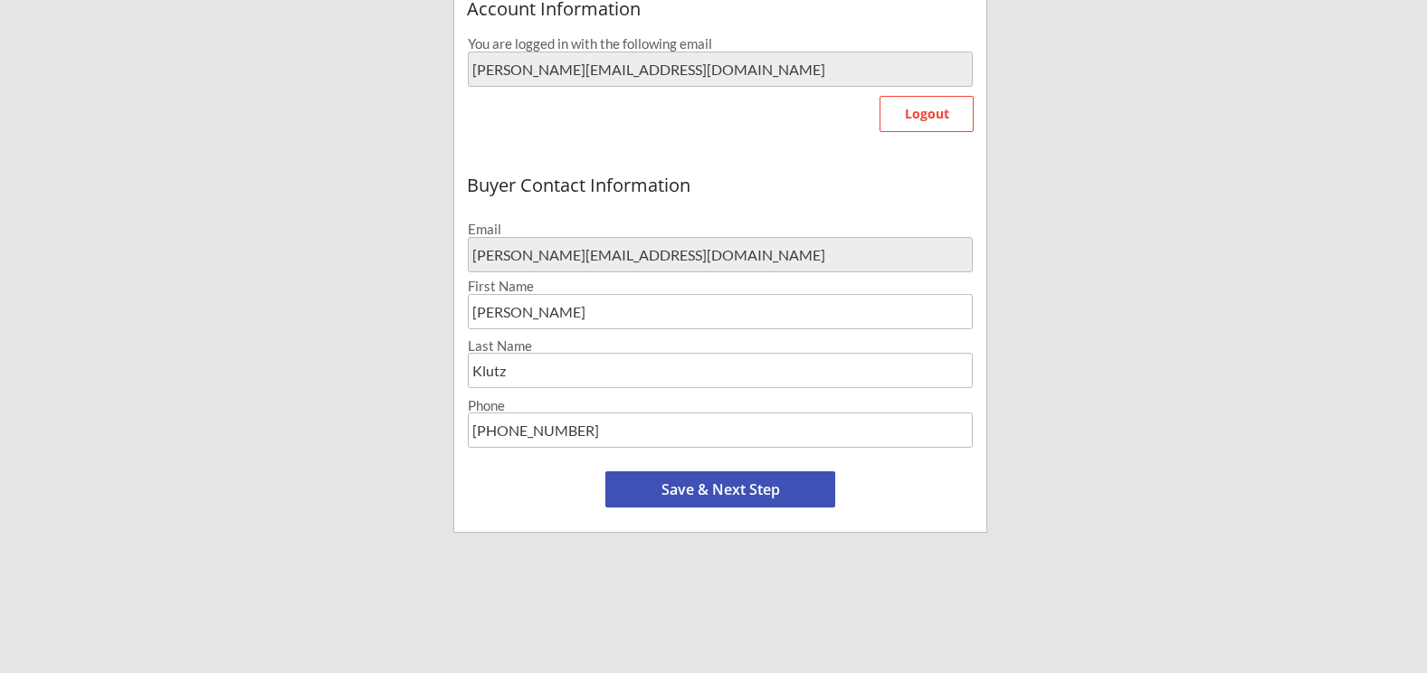
click at [701, 491] on button "Save & Next Step" at bounding box center [720, 490] width 230 height 36
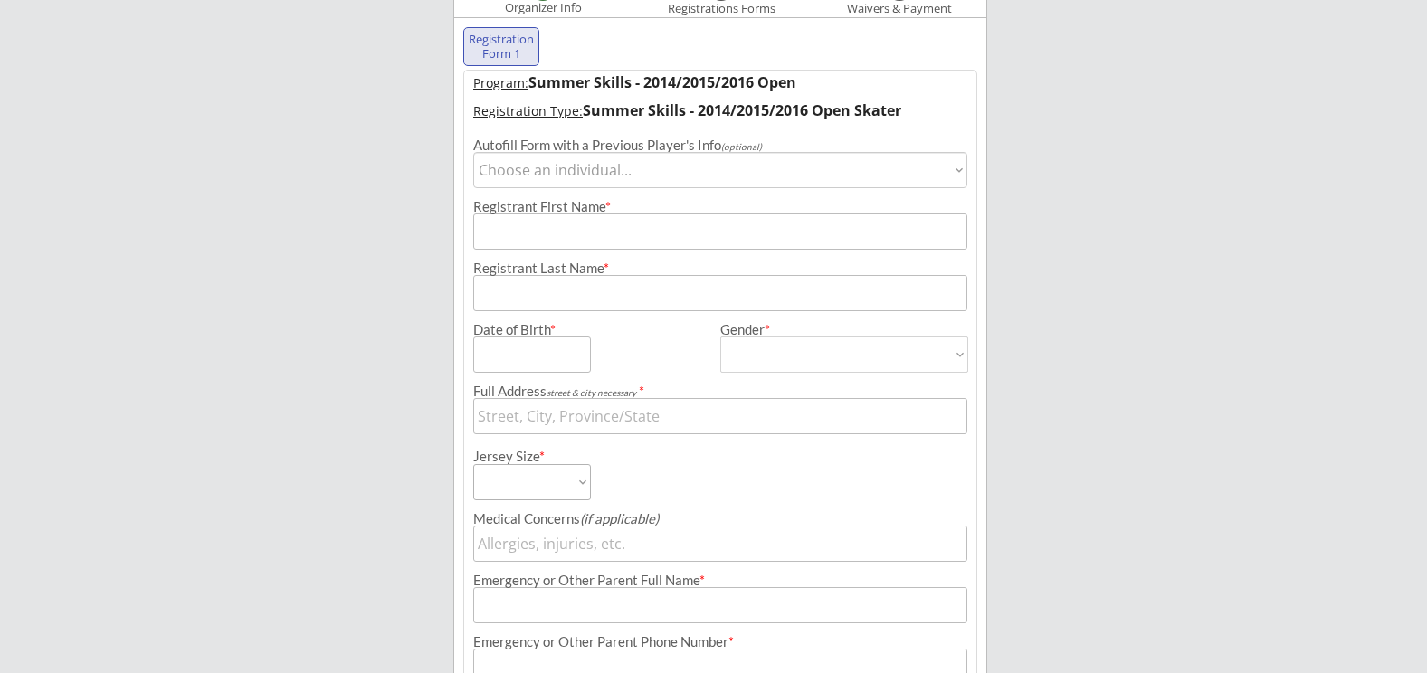
scroll to position [138, 0]
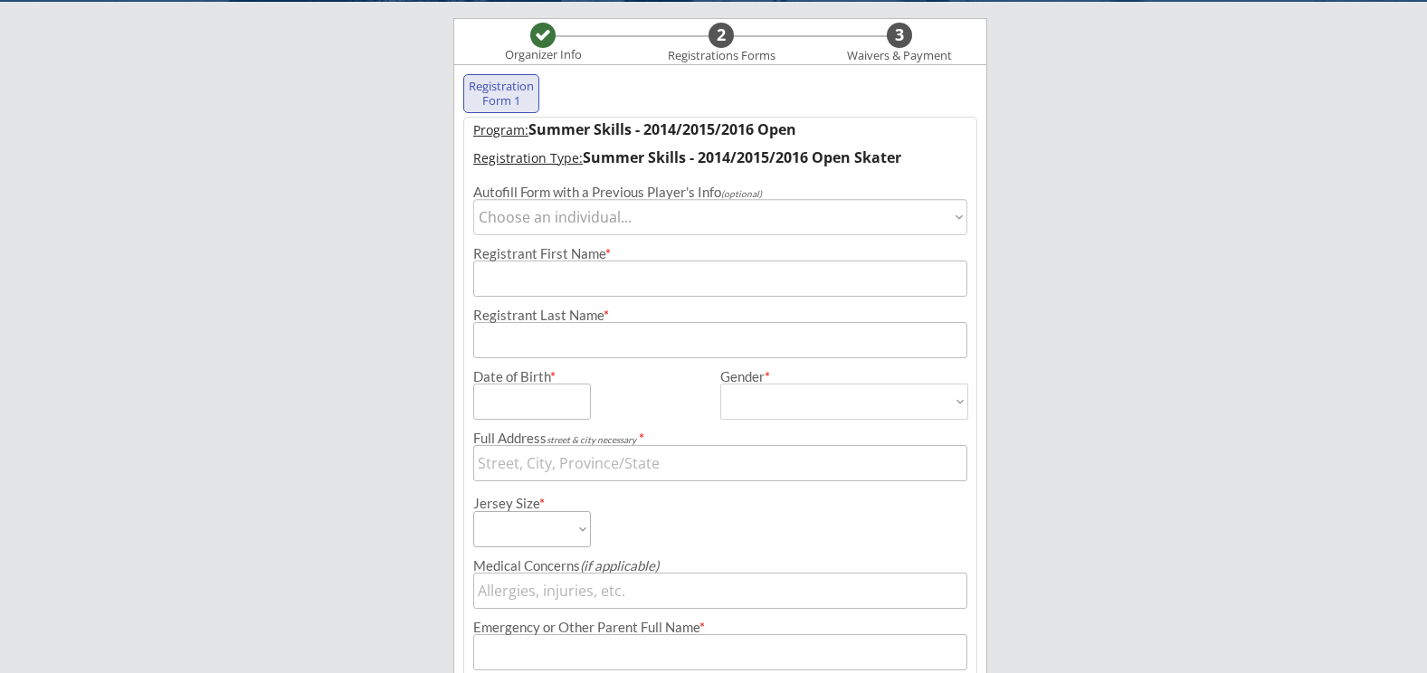
click at [639, 215] on select "Choose an individual... Quinley Klutz" at bounding box center [720, 217] width 494 height 36
select select ""1348695171700984260__LOOKUP__1756316362670x707527167033737200""
click at [473, 199] on select "Choose an individual... Quinley Klutz" at bounding box center [720, 217] width 494 height 36
type input "[PERSON_NAME]"
type input "Klutz"
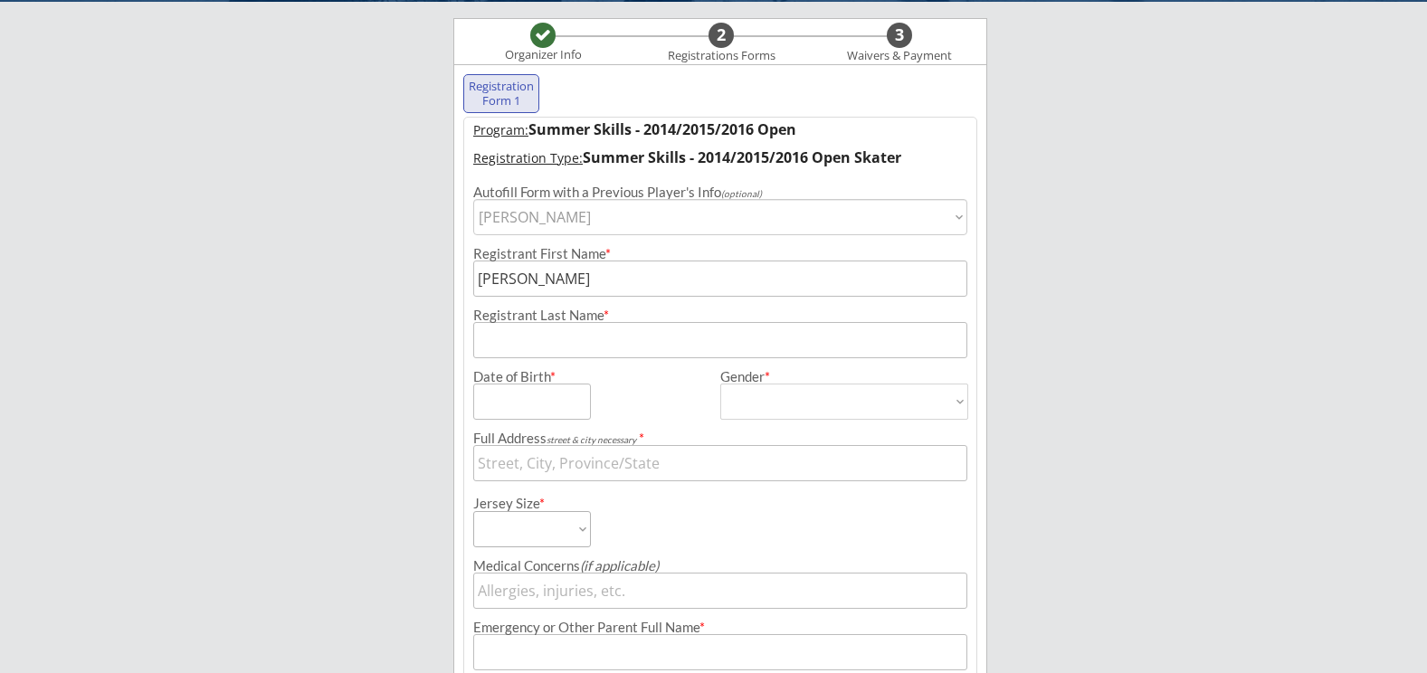
type input "[DATE]"
type input "16685 Interlachen Blvd, Lakeville, MN 55044, USA"
type input "[DEMOGRAPHIC_DATA]"
select select ""[DEMOGRAPHIC_DATA]""
select select ""Adult Small""
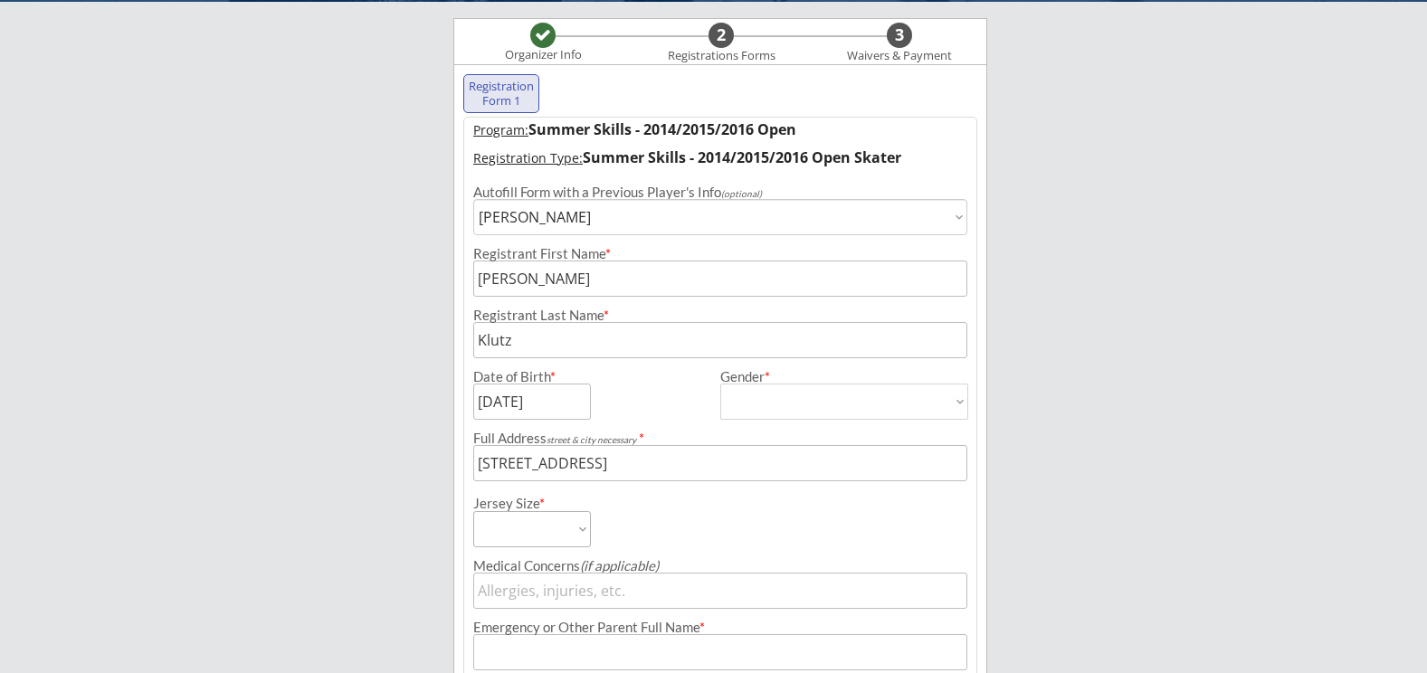
type input "[PERSON_NAME]"
type input "[PHONE_NUMBER]"
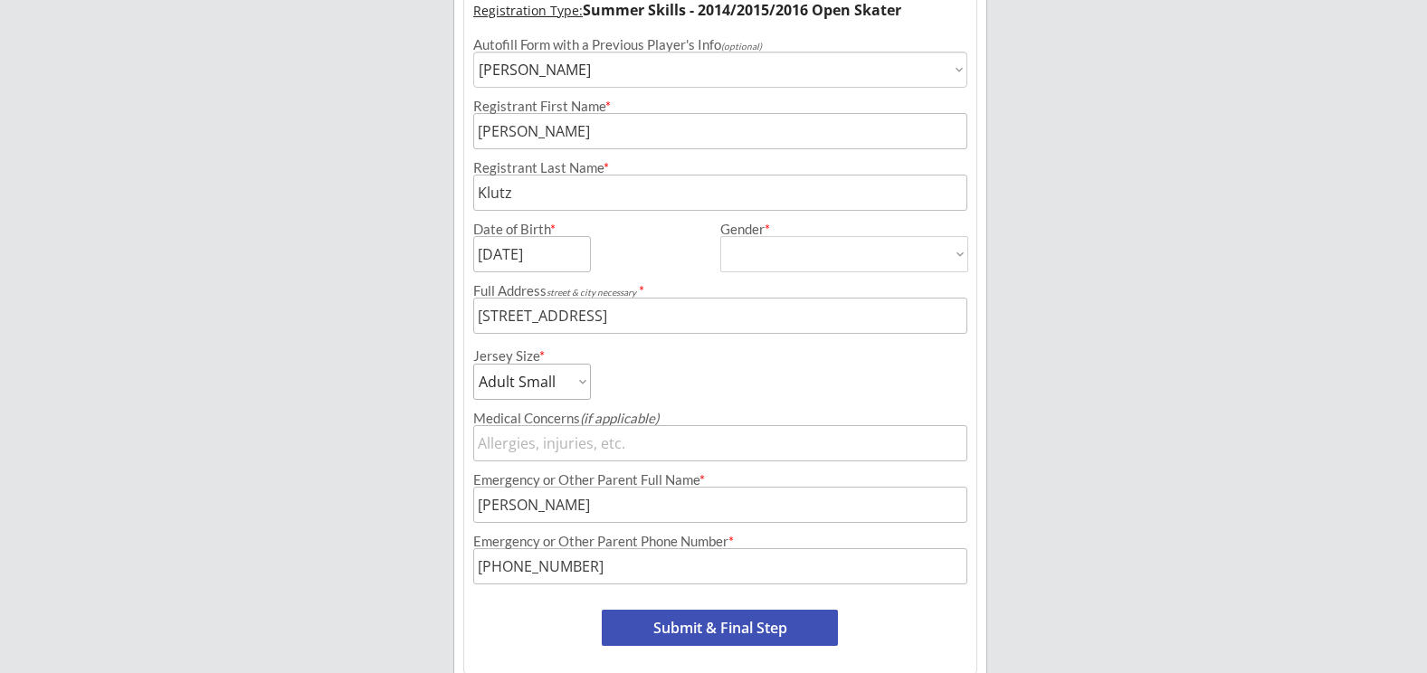
scroll to position [319, 0]
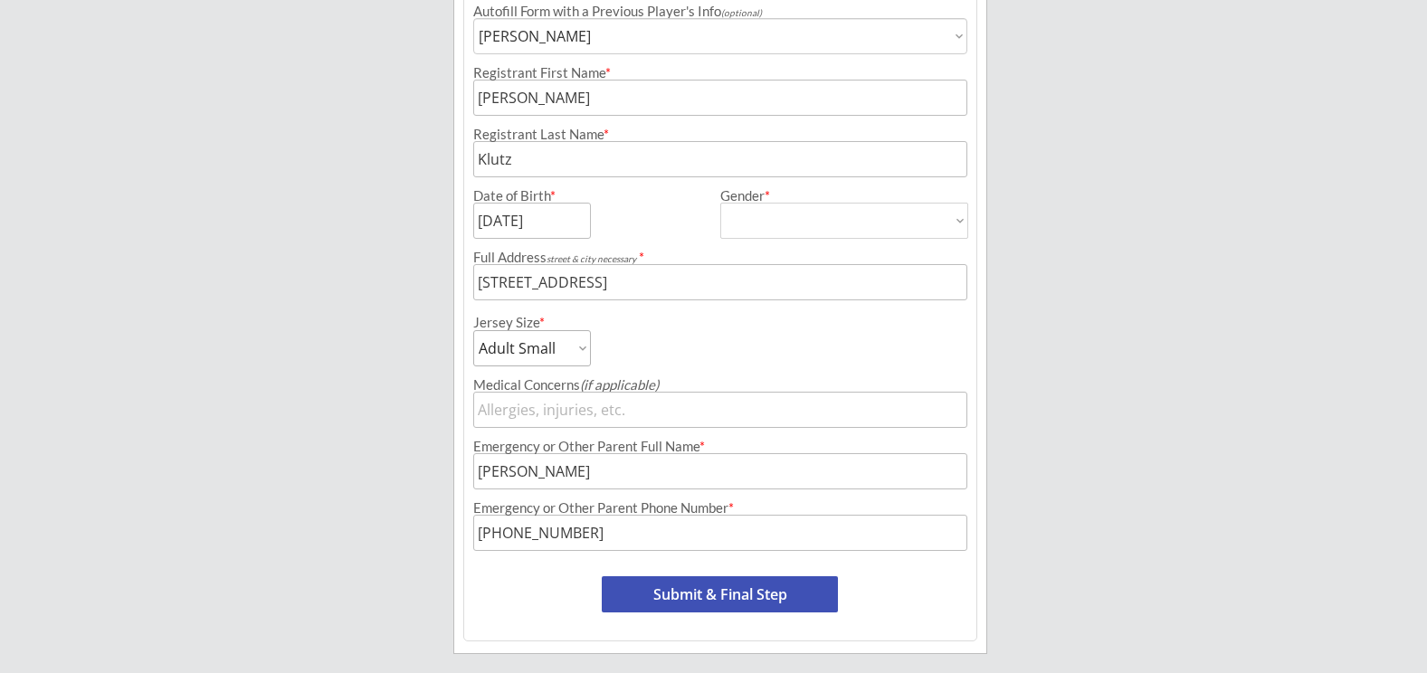
click at [765, 588] on button "Submit & Final Step" at bounding box center [720, 594] width 236 height 36
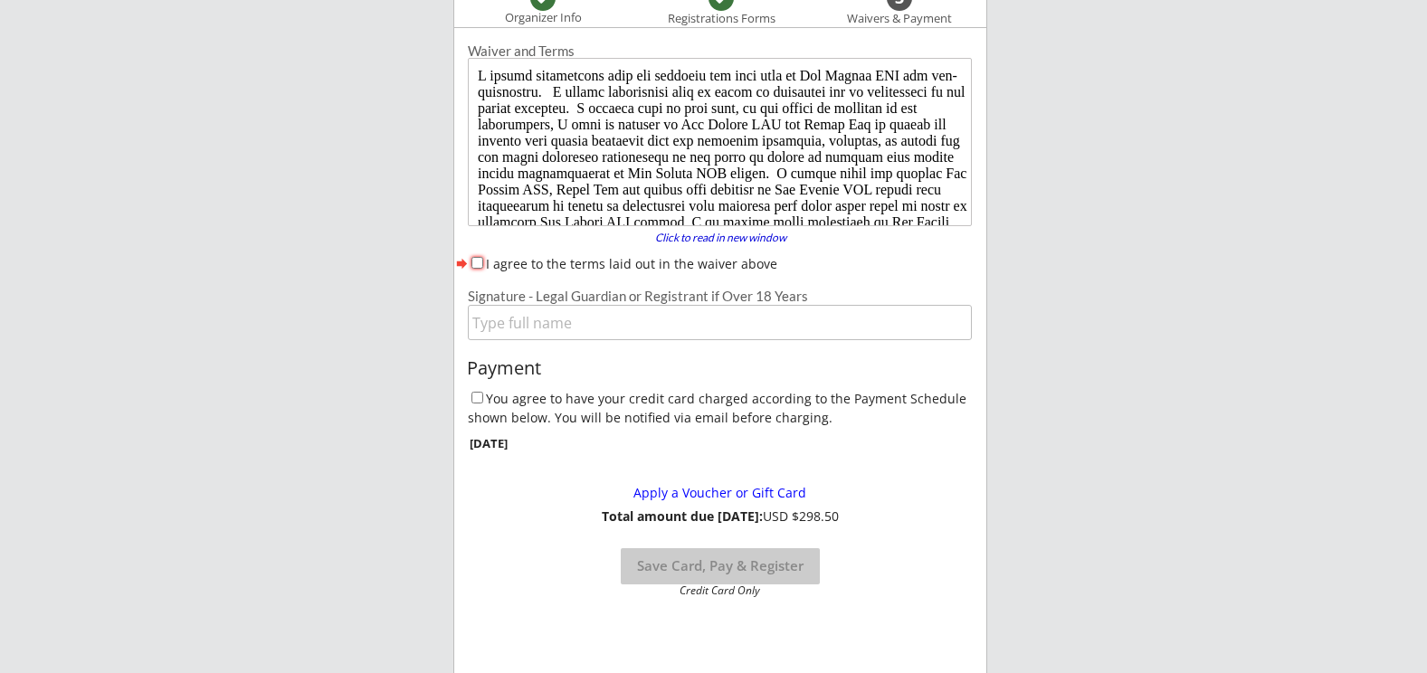
scroll to position [0, 0]
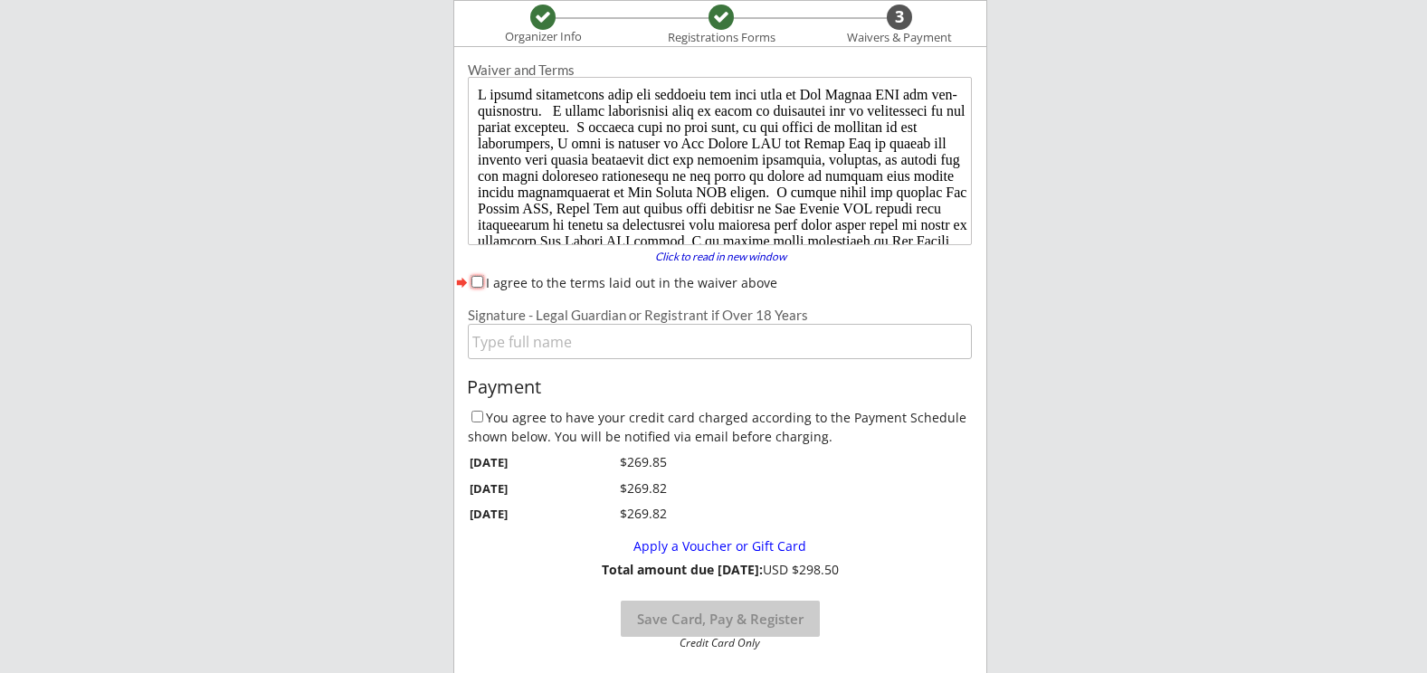
click at [478, 281] on input "I agree to the terms laid out in the waiver above" at bounding box center [478, 282] width 12 height 12
checkbox input "true"
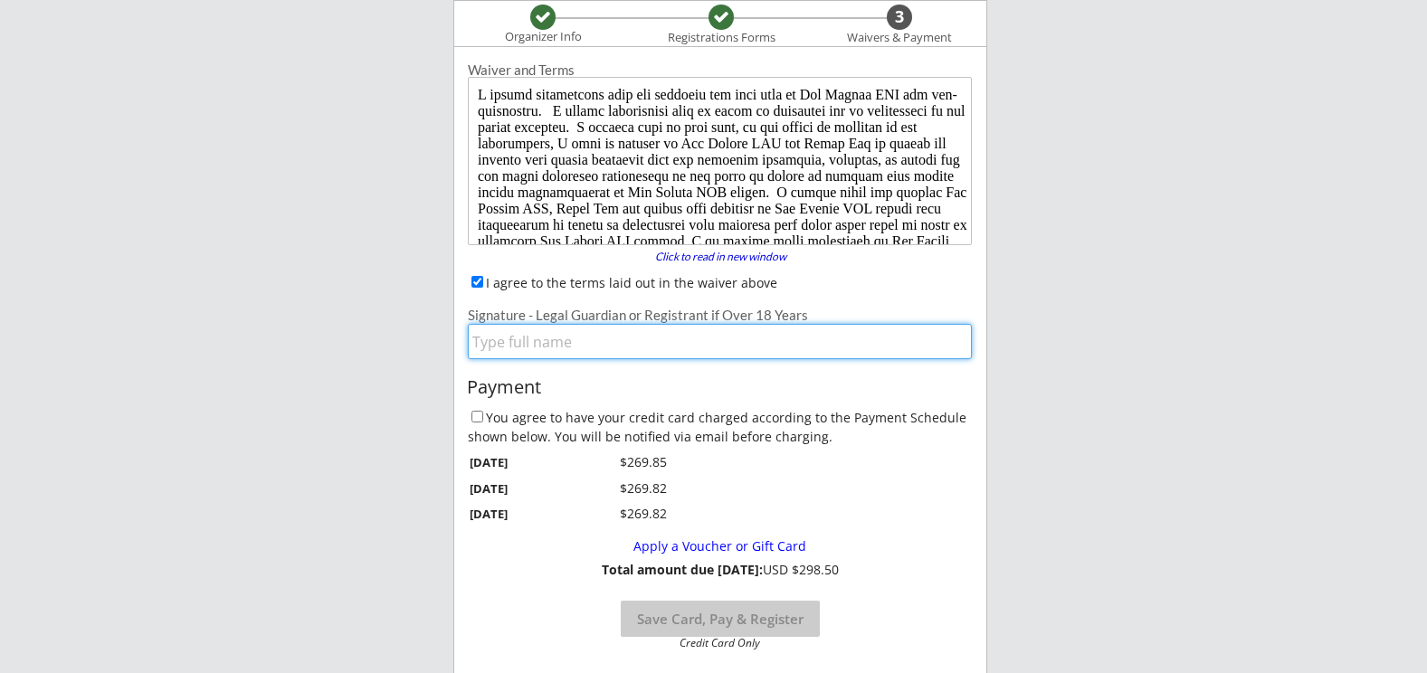
click at [531, 342] on input "input" at bounding box center [720, 341] width 504 height 35
type input "[PERSON_NAME]"
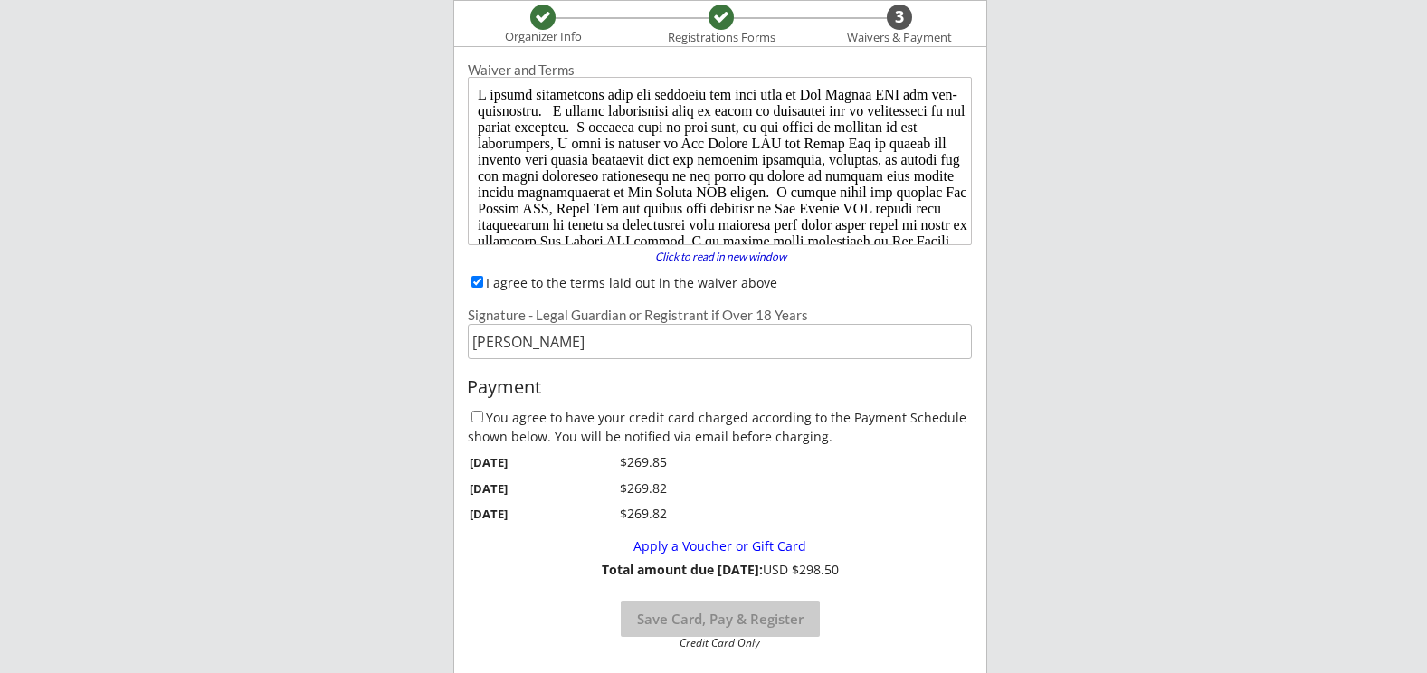
click at [532, 420] on label "You agree to have your credit card charged according to the Payment Schedule sh…" at bounding box center [717, 427] width 499 height 36
click at [483, 420] on input "You agree to have your credit card charged according to the Payment Schedule sh…" at bounding box center [478, 417] width 12 height 12
checkbox input "true"
click at [783, 613] on button "Save Card, Pay & Register" at bounding box center [720, 619] width 199 height 36
select select ""Yes, use this card""
